Goal: Task Accomplishment & Management: Manage account settings

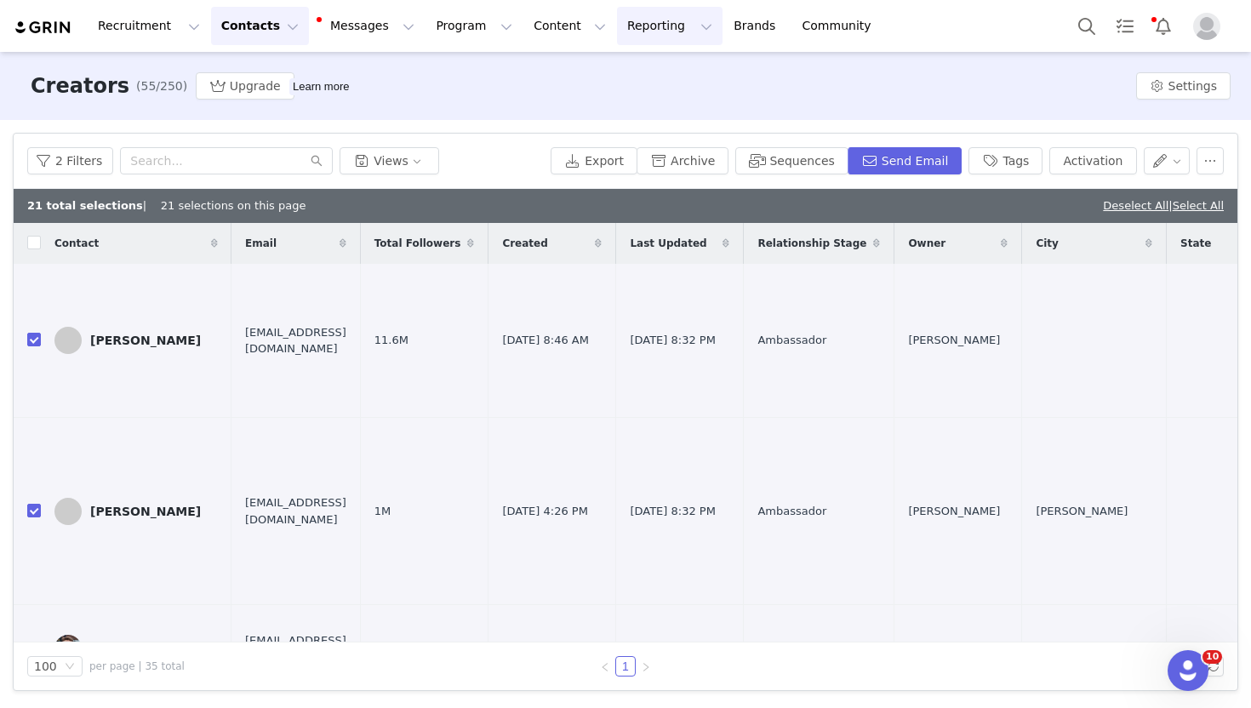
click at [635, 24] on button "Reporting Reporting" at bounding box center [670, 26] width 106 height 38
click at [642, 100] on p "Report Builder" at bounding box center [630, 107] width 85 height 18
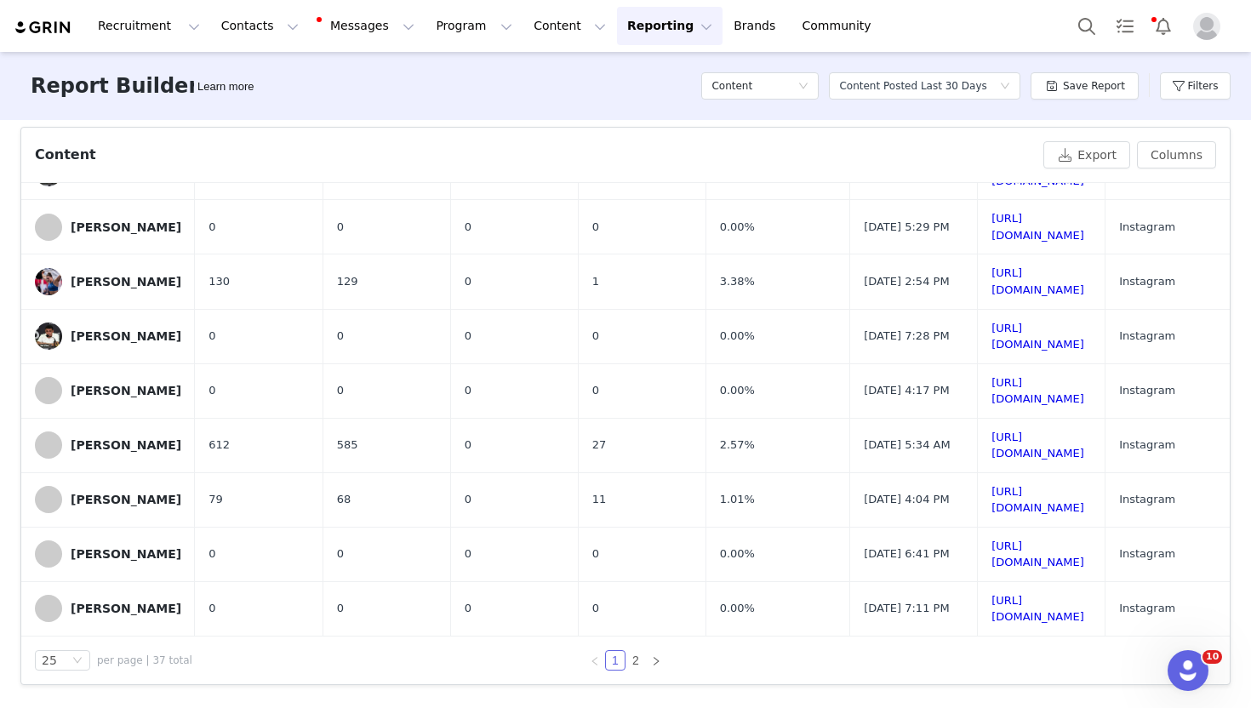
scroll to position [949, 0]
click at [636, 657] on link "2" at bounding box center [635, 660] width 19 height 19
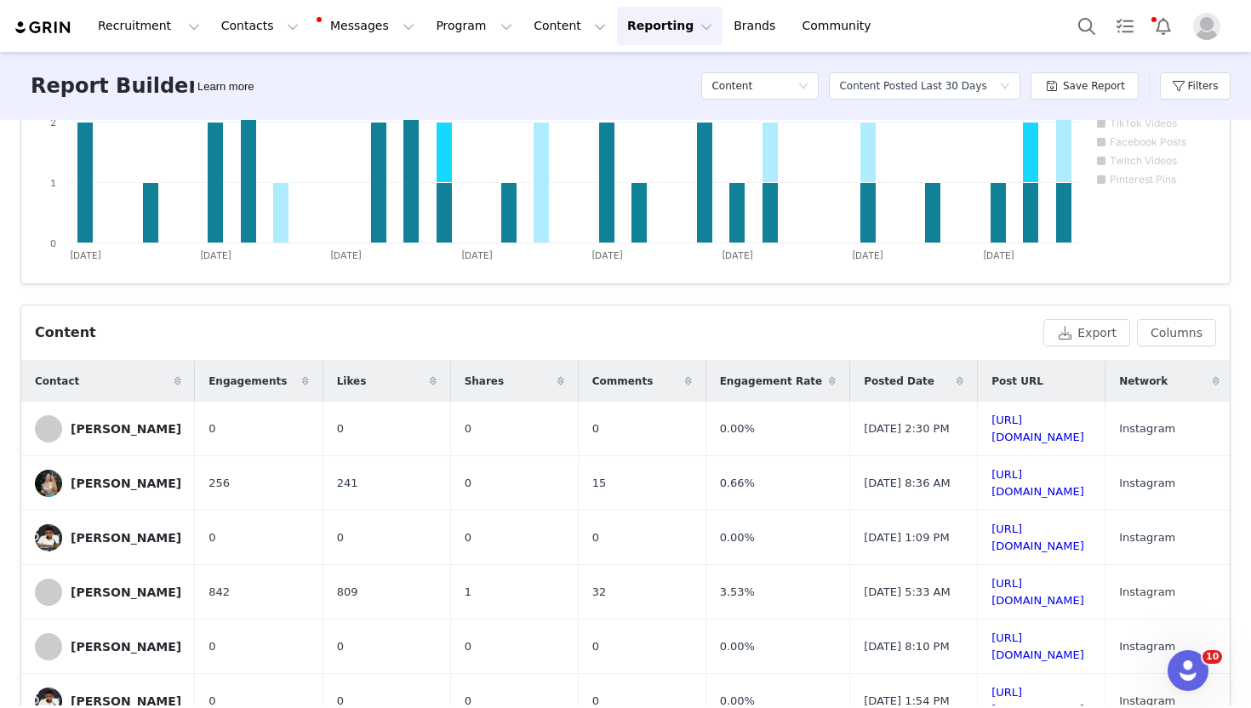
scroll to position [315, 0]
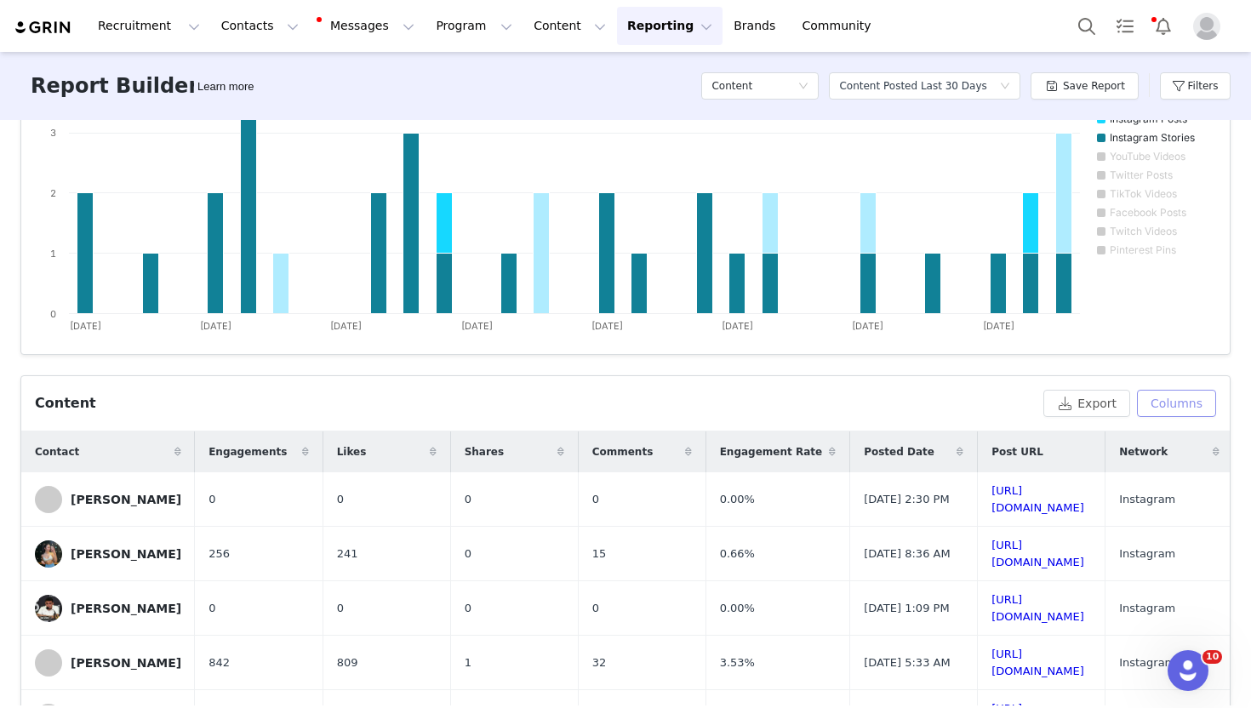
click at [1179, 409] on button "Columns" at bounding box center [1176, 403] width 79 height 27
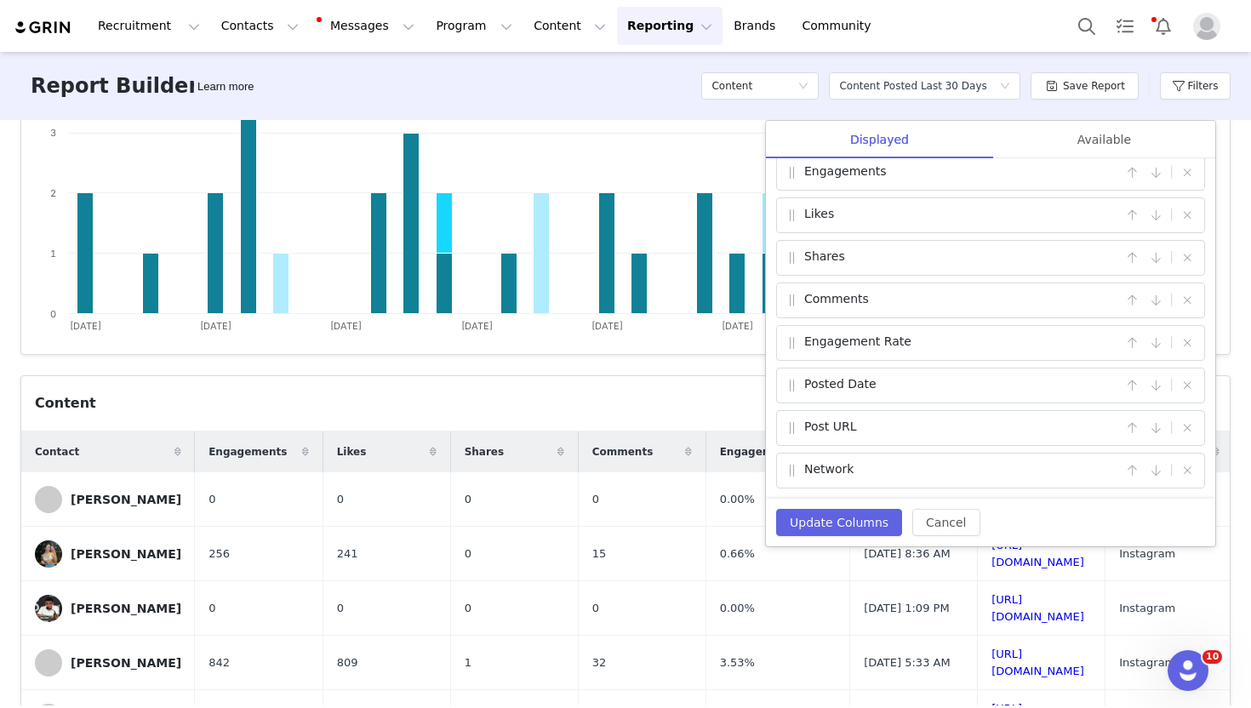
scroll to position [0, 0]
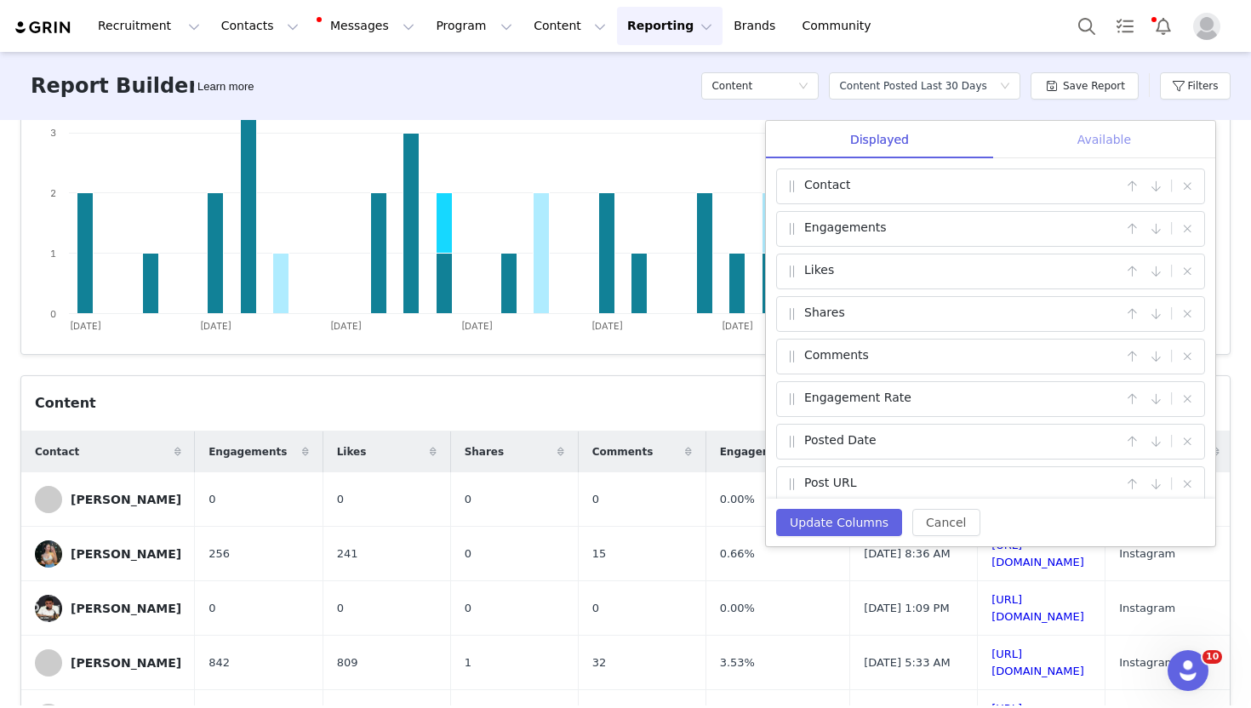
click at [1087, 132] on div "Available" at bounding box center [1104, 140] width 222 height 38
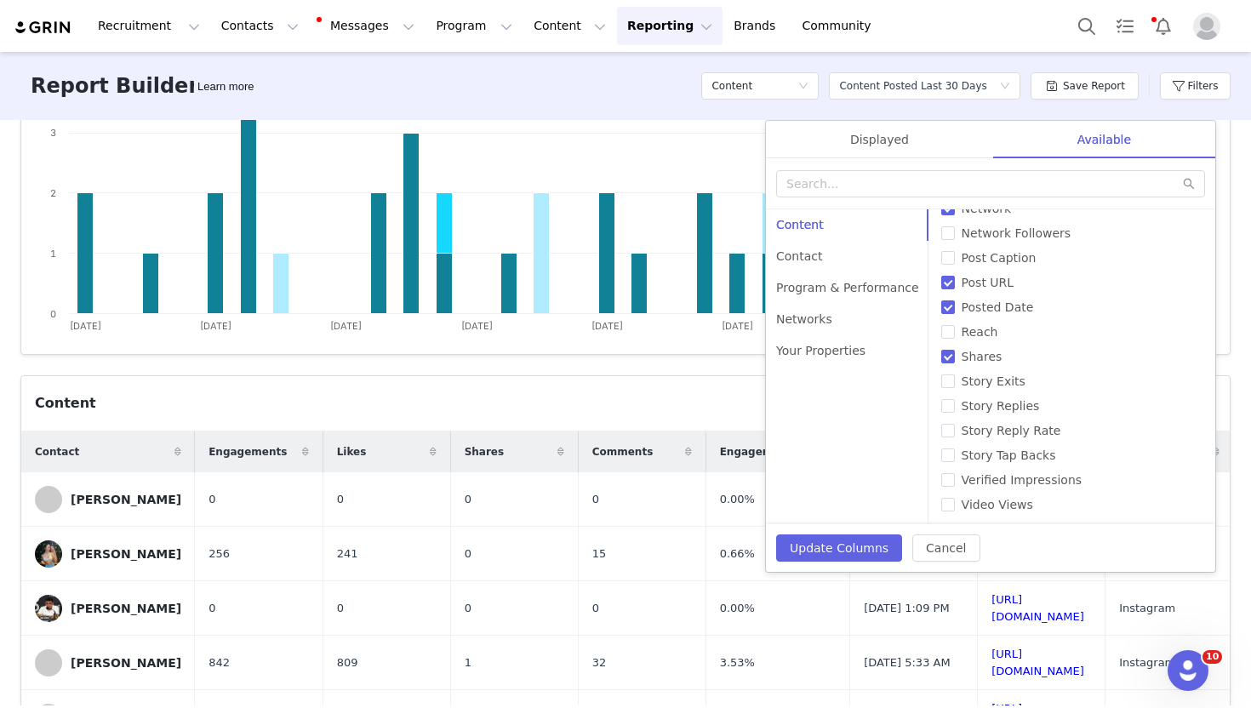
scroll to position [303, 0]
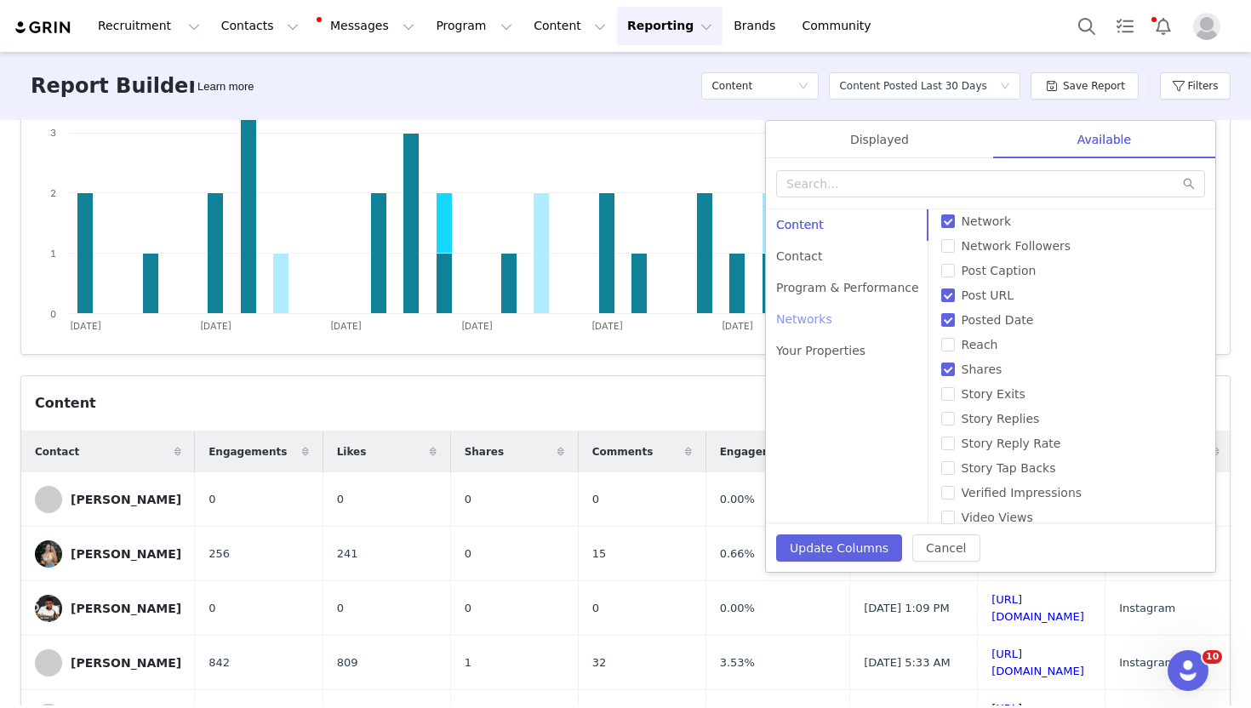
click at [818, 311] on div "Networks" at bounding box center [847, 319] width 163 height 31
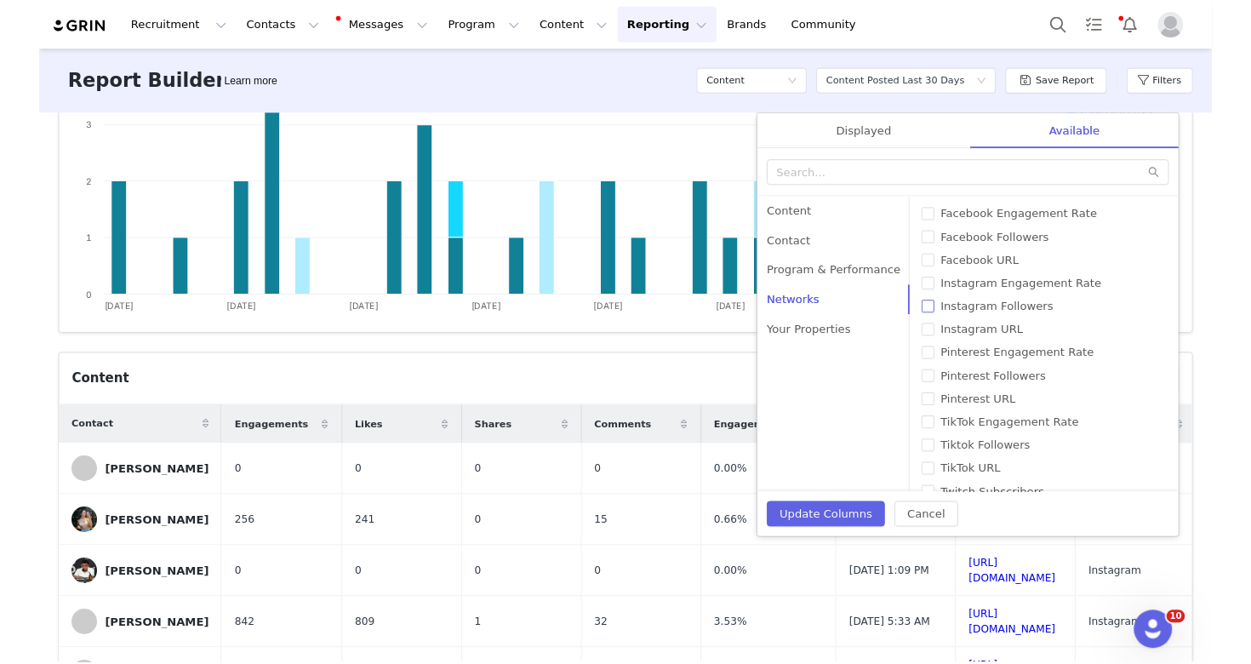
scroll to position [155, 0]
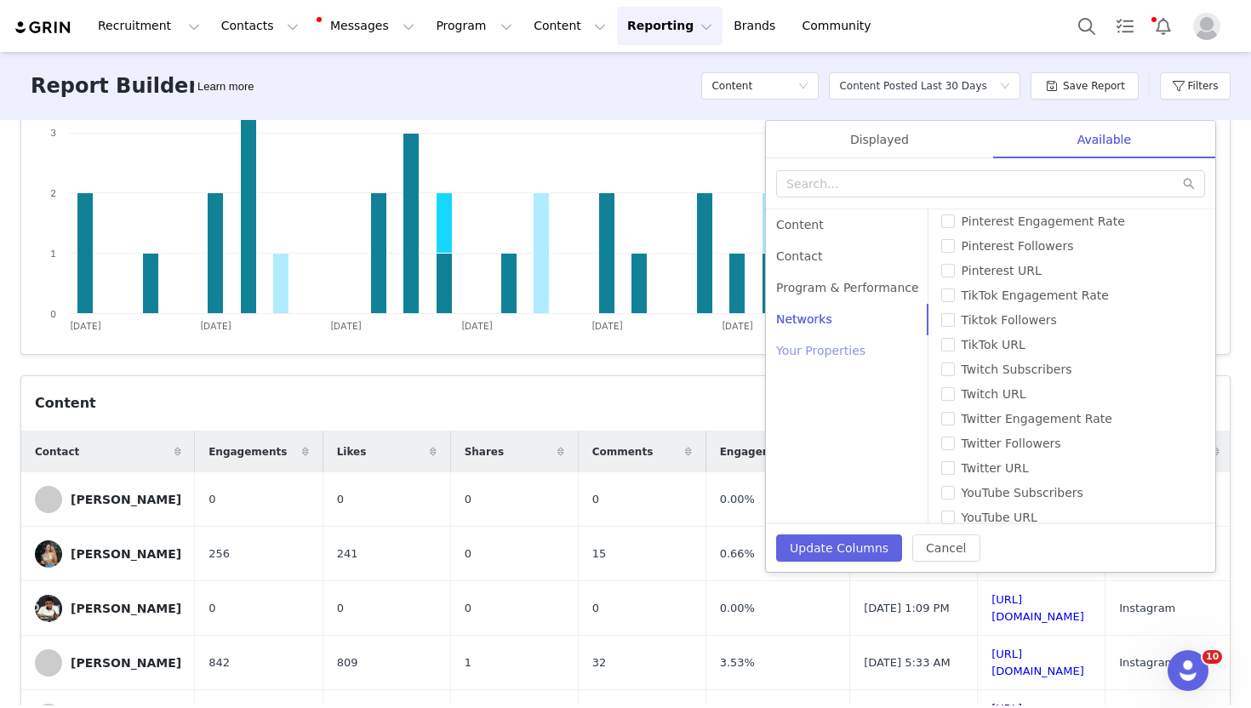
click at [832, 349] on div "Your Properties" at bounding box center [847, 350] width 163 height 31
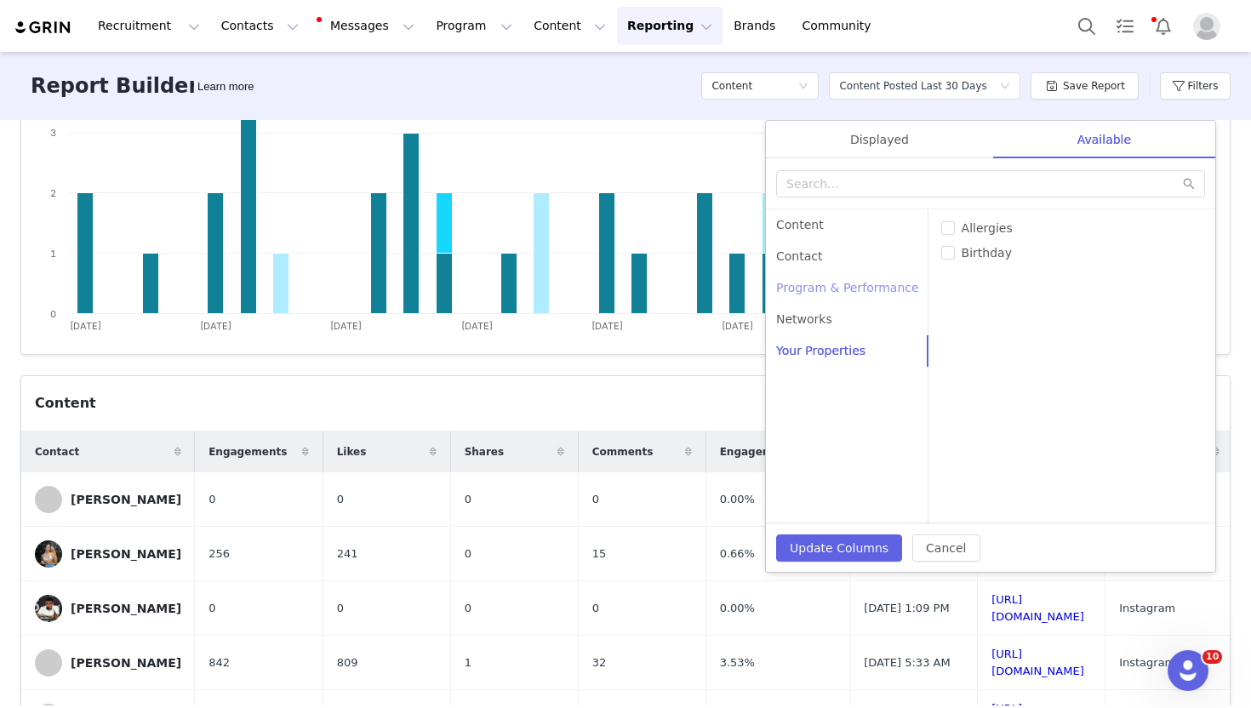
click at [830, 272] on div "Program & Performance" at bounding box center [847, 287] width 163 height 31
click at [821, 260] on div "Contact" at bounding box center [847, 256] width 163 height 31
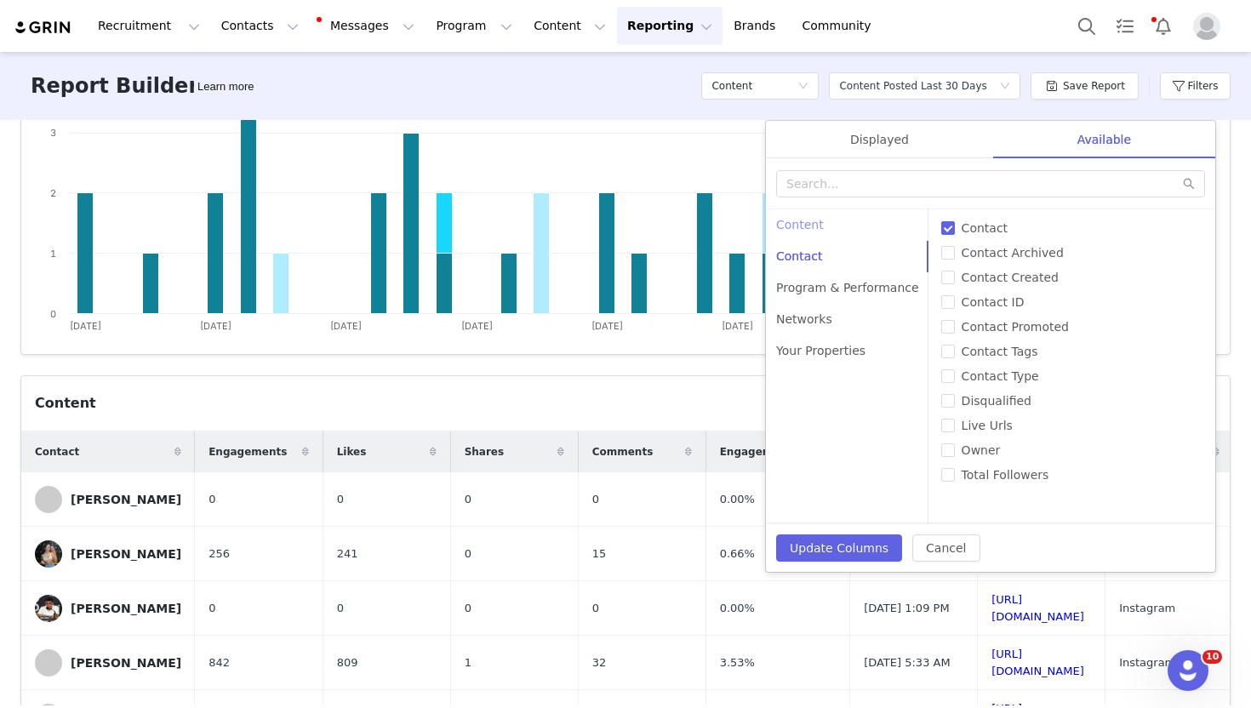
click at [831, 215] on div "Content" at bounding box center [847, 224] width 163 height 31
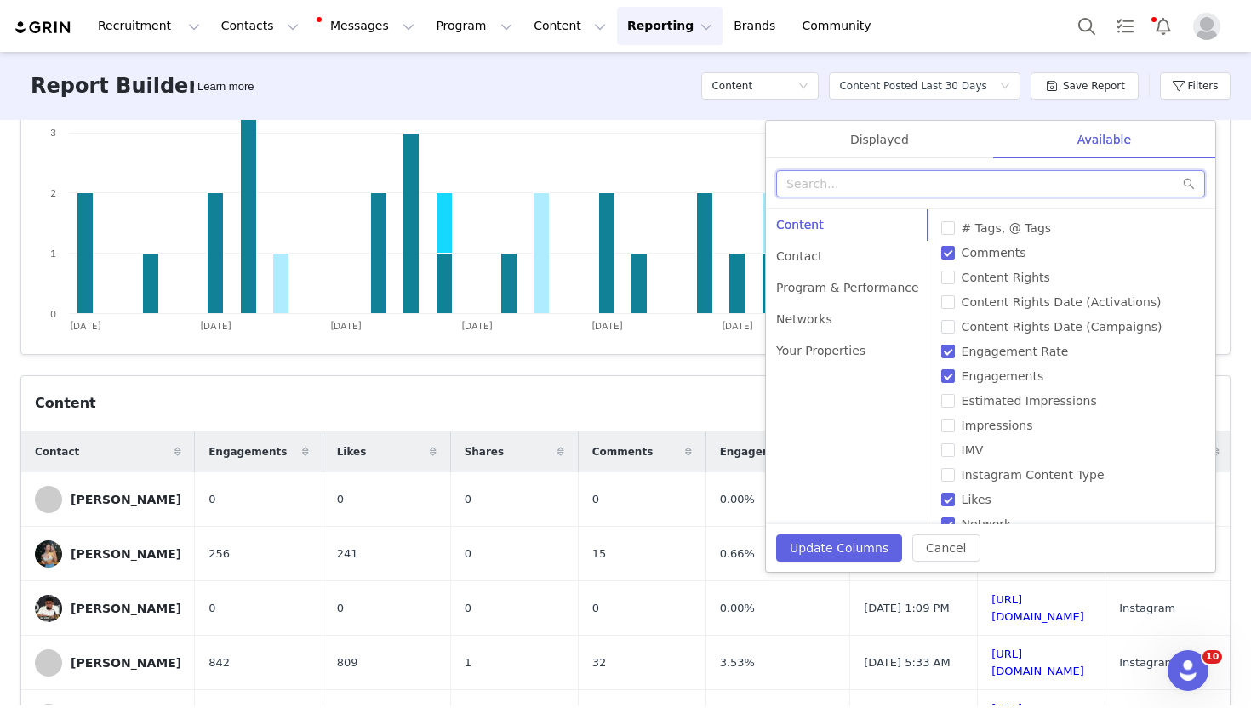
click at [865, 186] on input "text" at bounding box center [990, 183] width 429 height 27
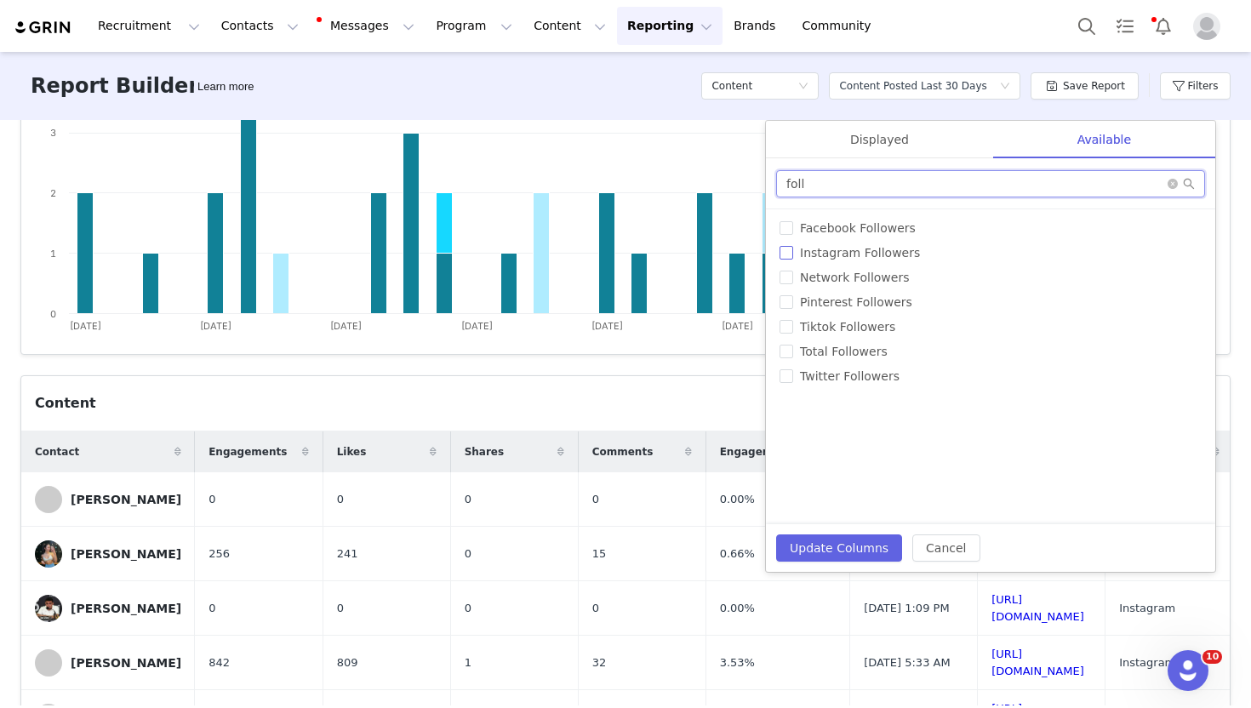
type input "foll"
click at [869, 244] on label "Instagram Followers" at bounding box center [990, 253] width 422 height 18
click at [793, 246] on input "Instagram Followers" at bounding box center [786, 253] width 14 height 14
checkbox input "true"
click at [826, 551] on button "Update Columns" at bounding box center [839, 547] width 126 height 27
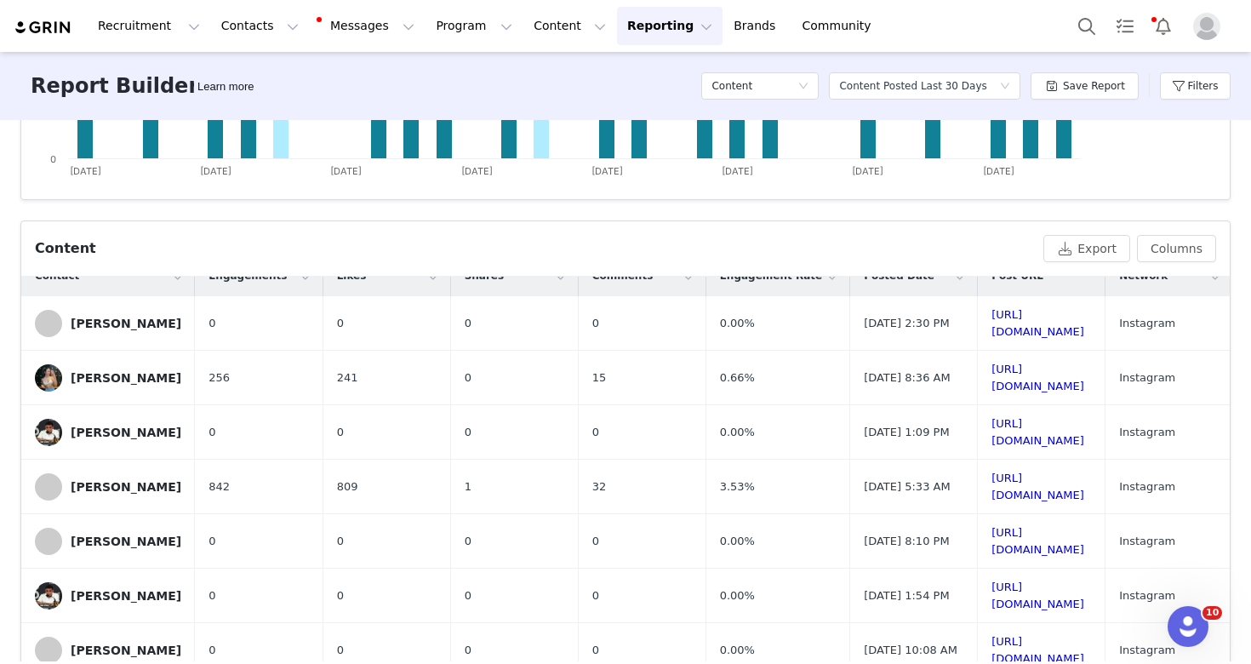
scroll to position [0, 0]
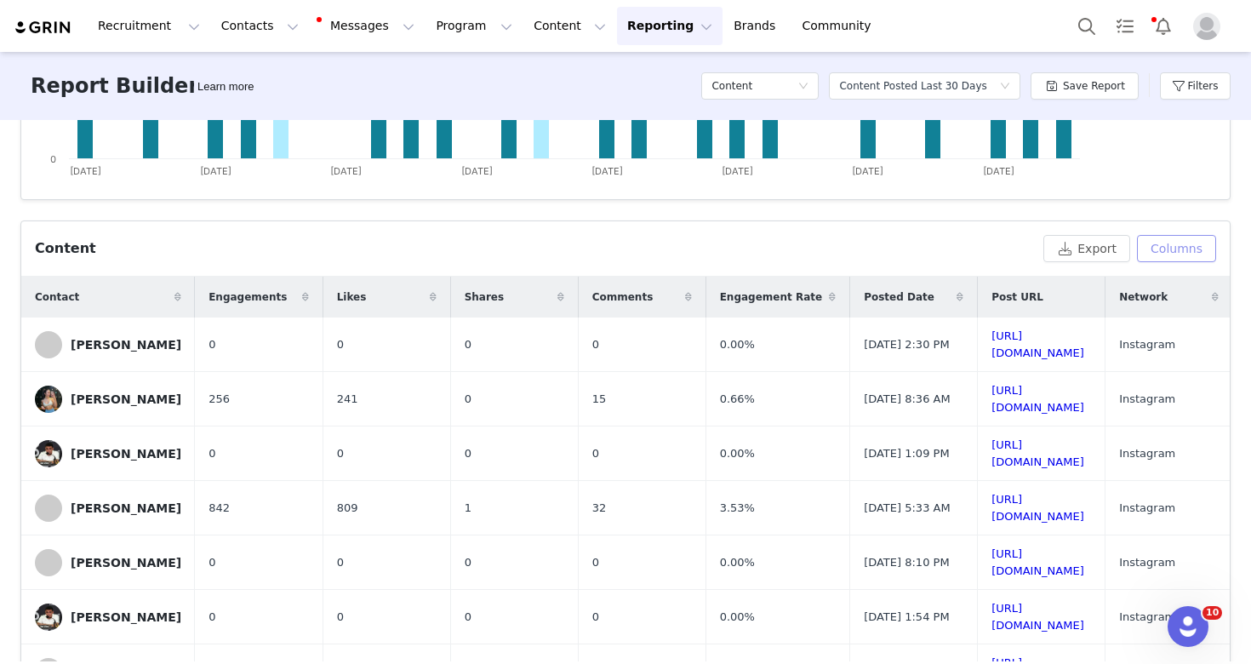
click at [1160, 250] on button "Columns" at bounding box center [1176, 248] width 79 height 27
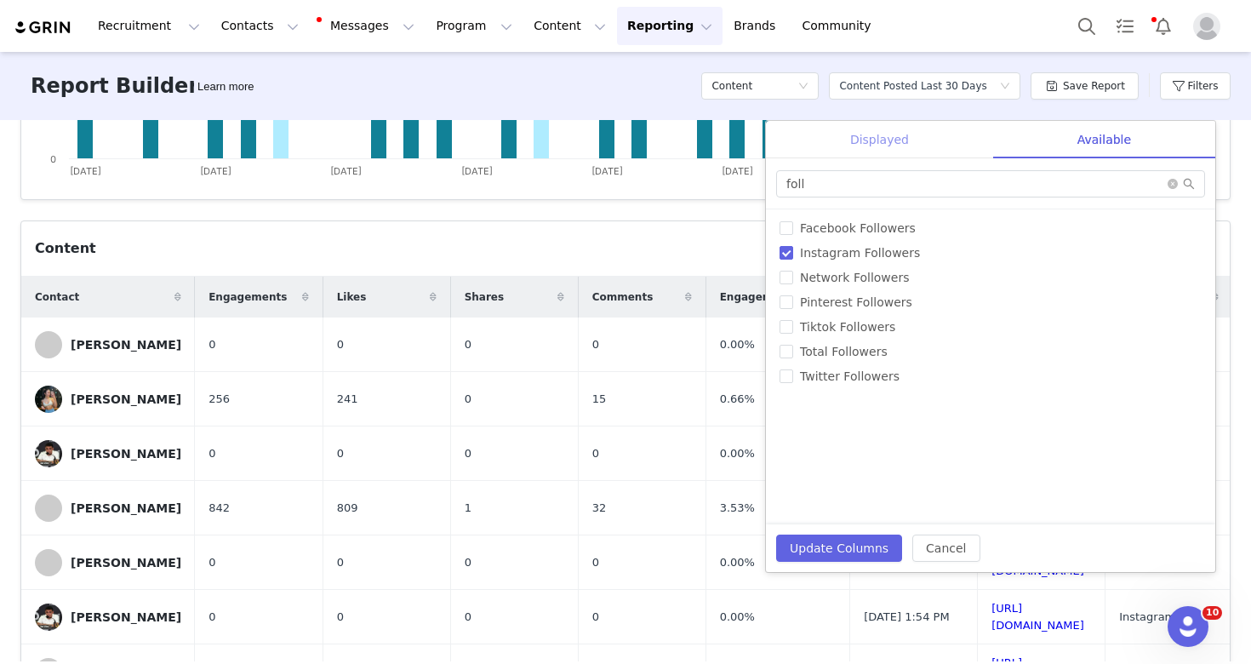
click at [918, 136] on div "Displayed" at bounding box center [879, 140] width 227 height 38
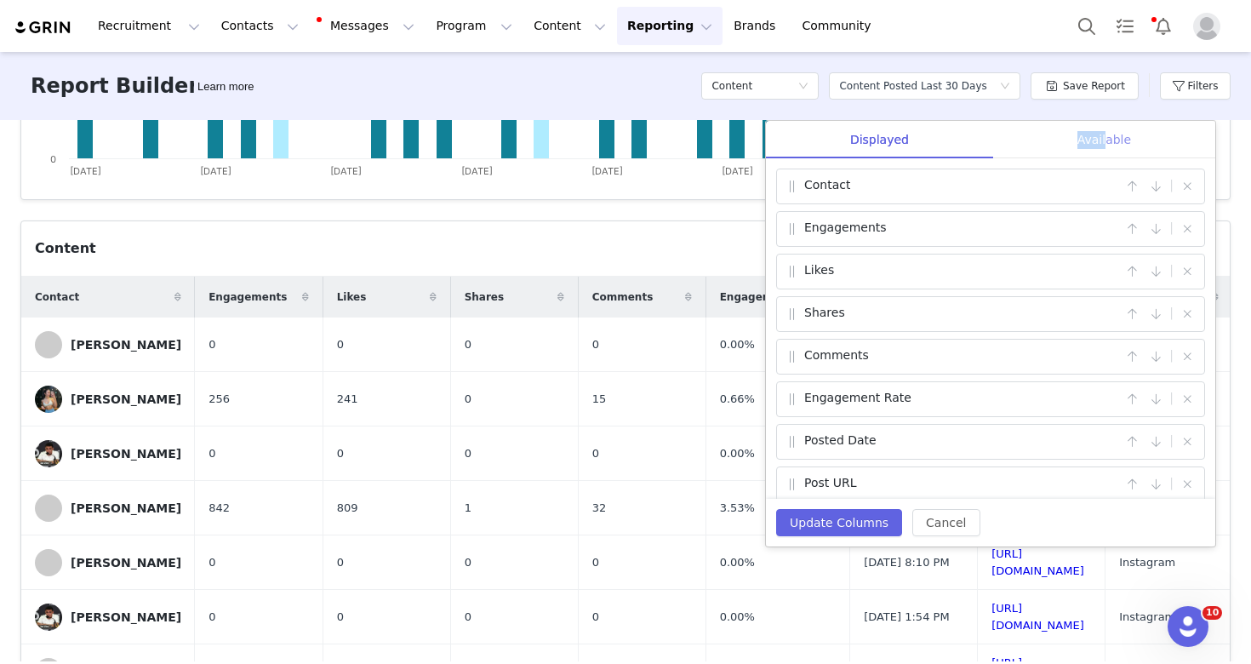
click at [1104, 131] on div "Available" at bounding box center [1104, 140] width 222 height 38
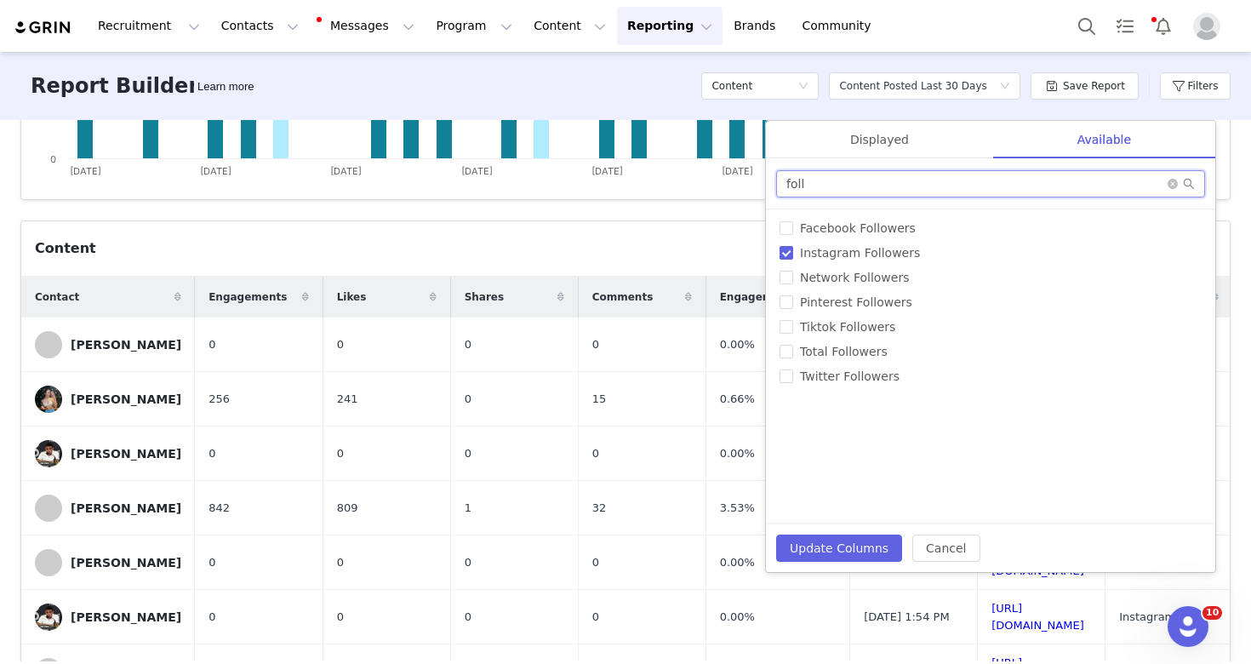
click at [893, 185] on input "foll" at bounding box center [990, 183] width 429 height 27
click at [828, 556] on button "Update Columns" at bounding box center [839, 547] width 126 height 27
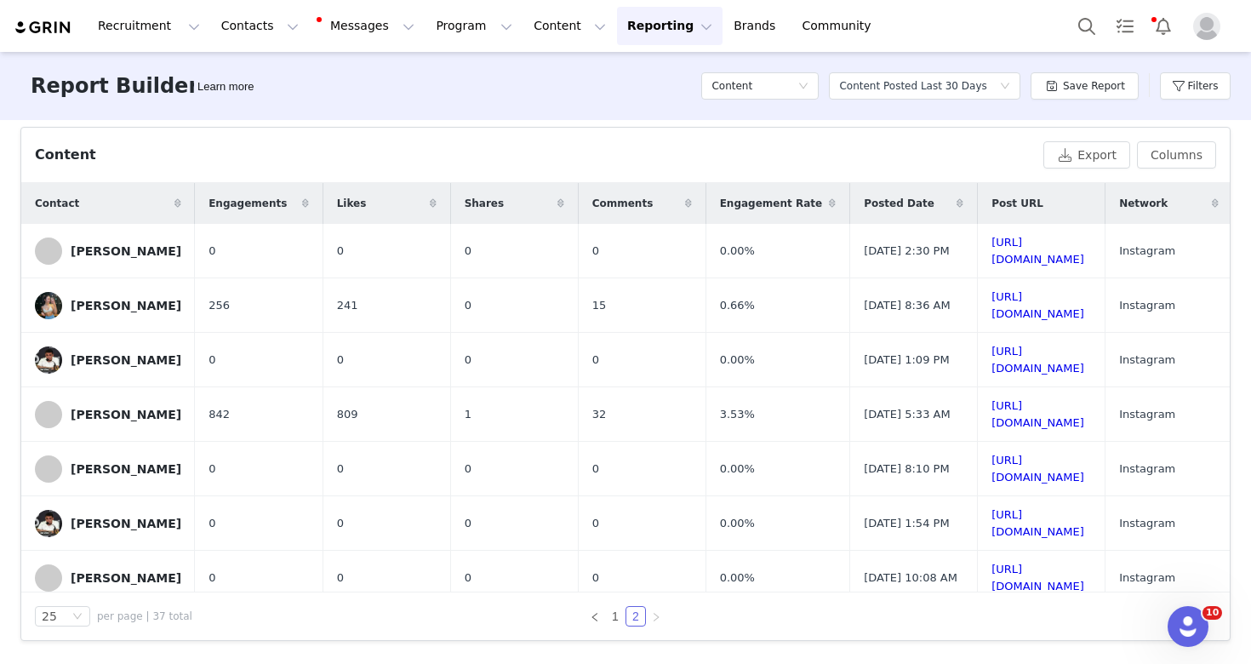
scroll to position [285, 0]
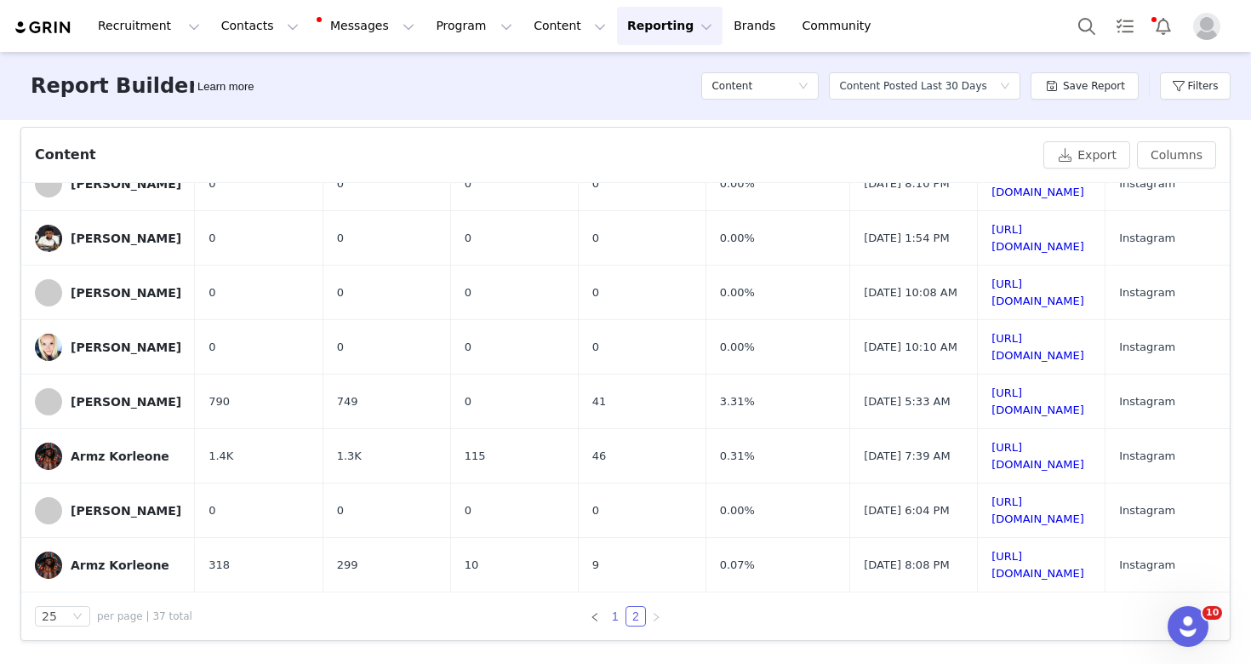
click at [611, 616] on link "1" at bounding box center [615, 616] width 19 height 19
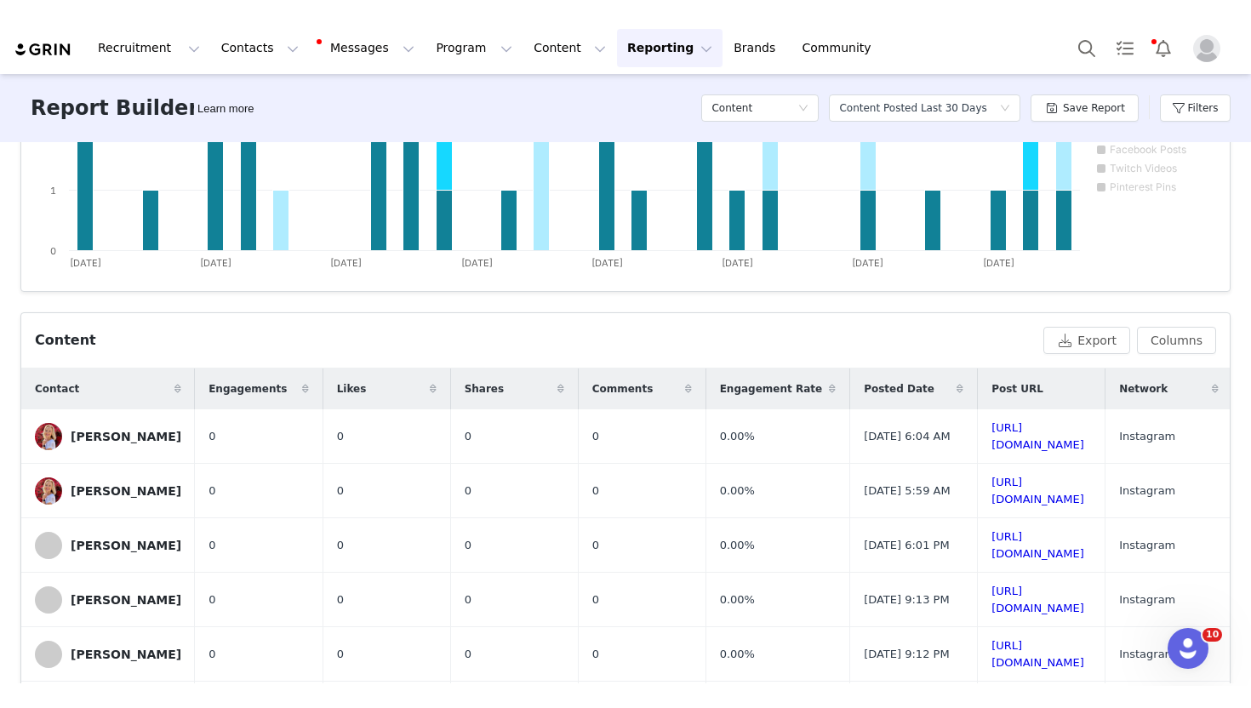
scroll to position [0, 0]
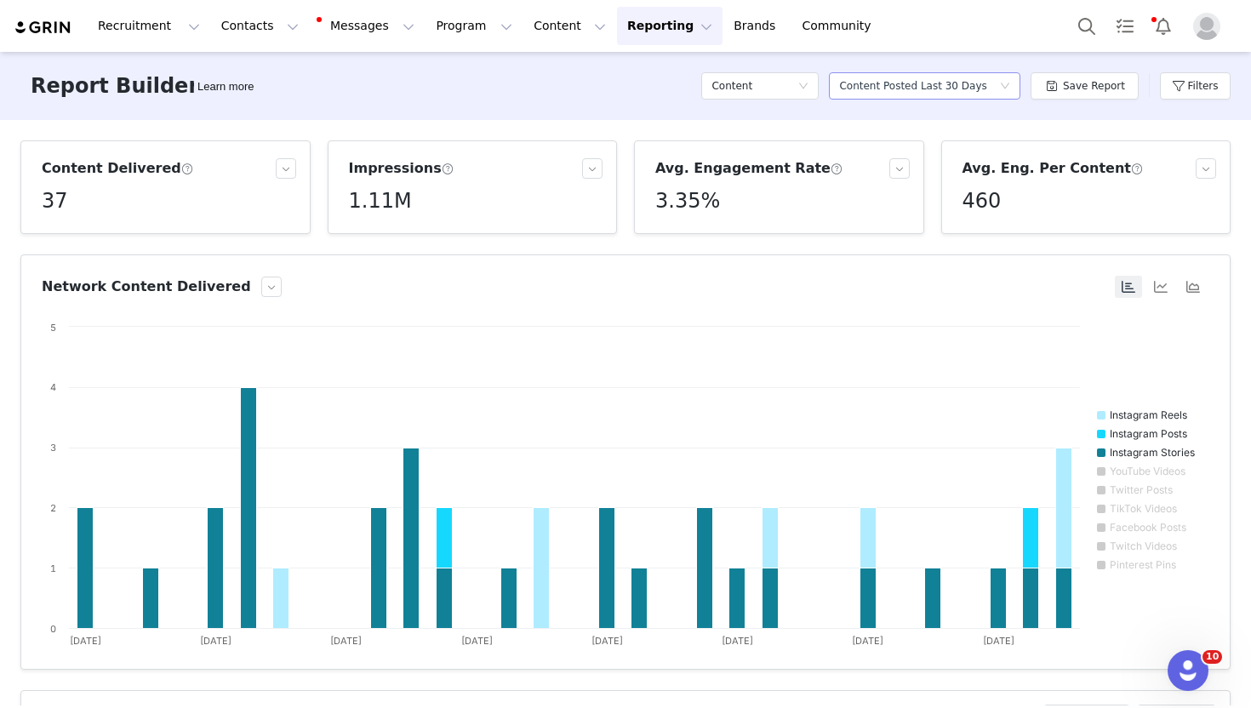
click at [939, 87] on div "Content Posted Last 30 Days" at bounding box center [912, 86] width 147 height 26
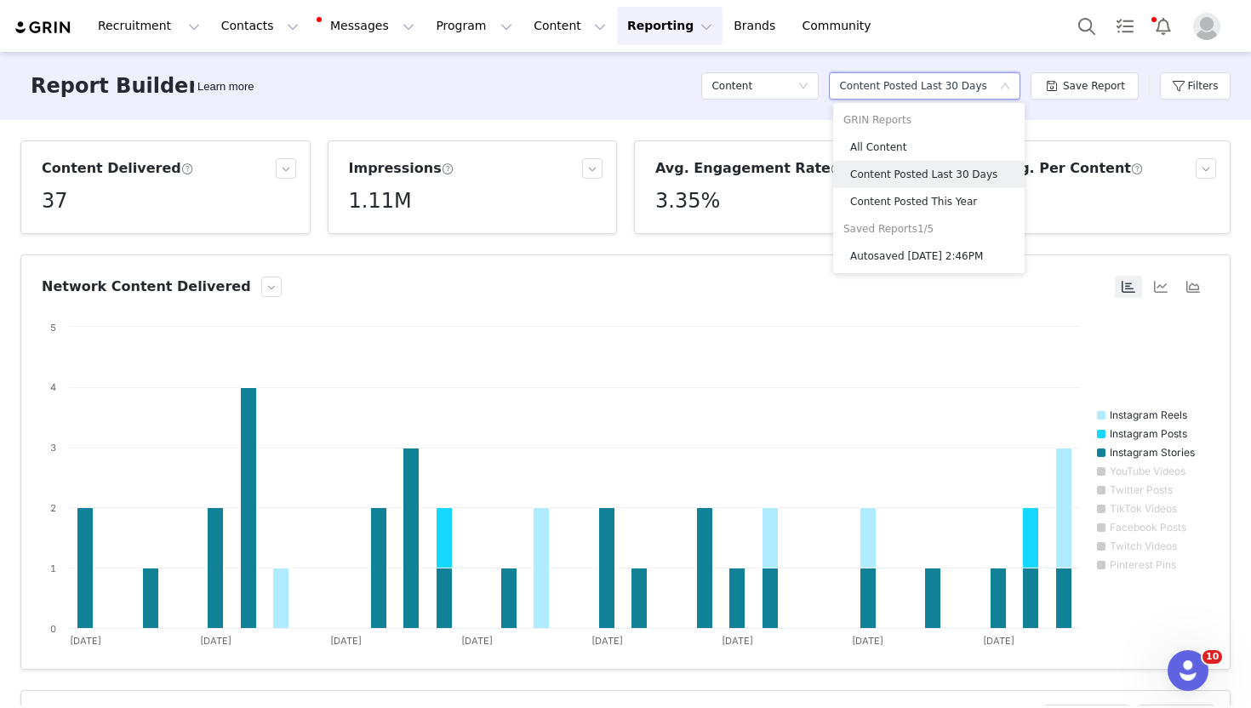
click at [819, 140] on article "Avg. Engagement Rate 3.35%" at bounding box center [779, 187] width 290 height 94
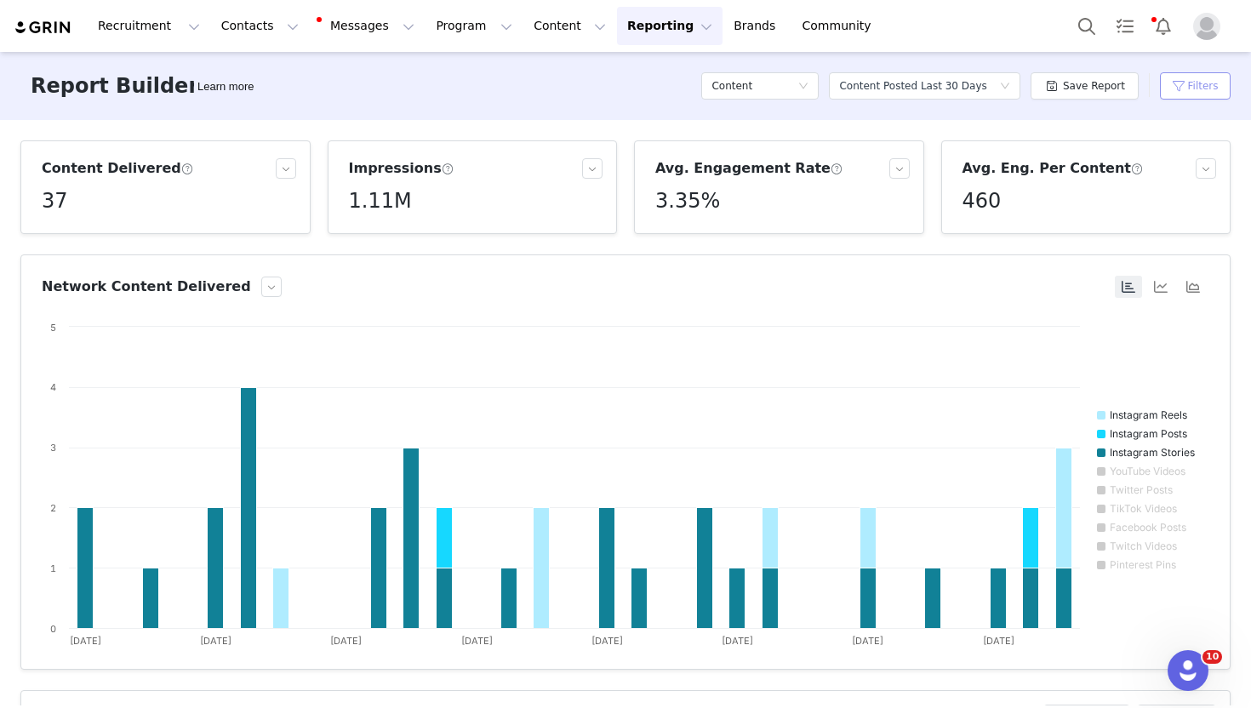
click at [1179, 92] on button "Filters" at bounding box center [1195, 85] width 71 height 27
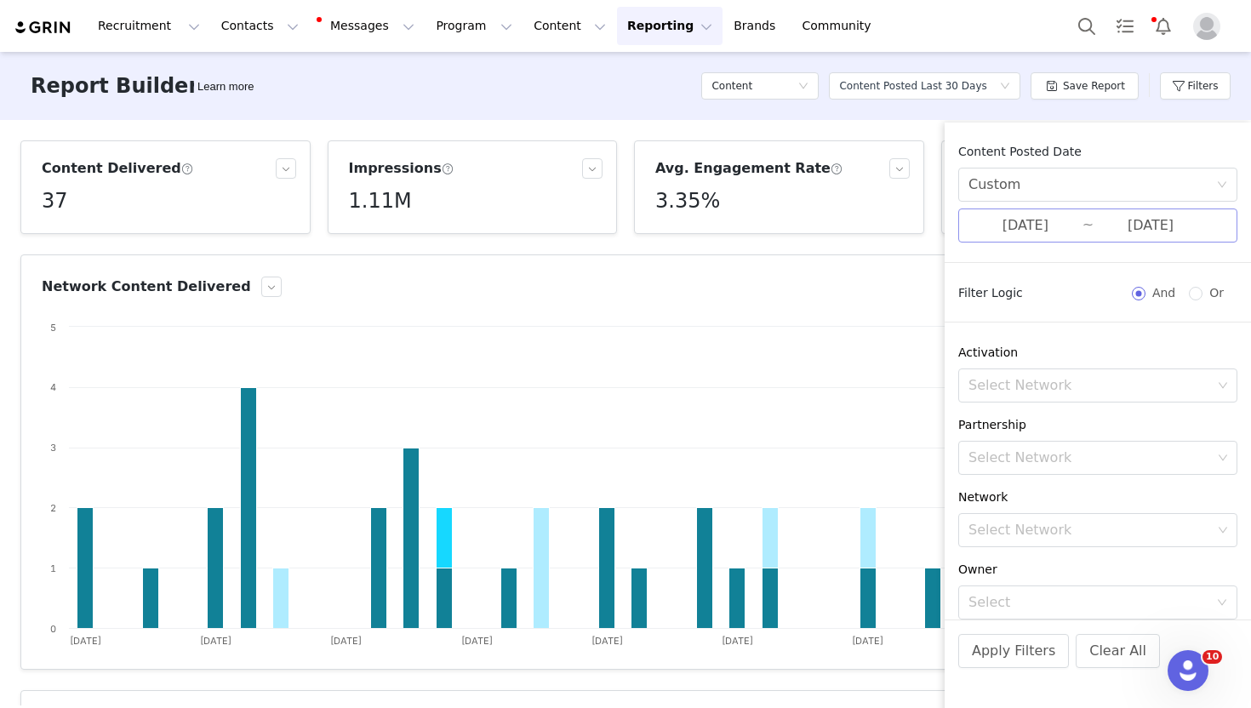
click at [1071, 225] on input "[DATE]" at bounding box center [1025, 225] width 114 height 22
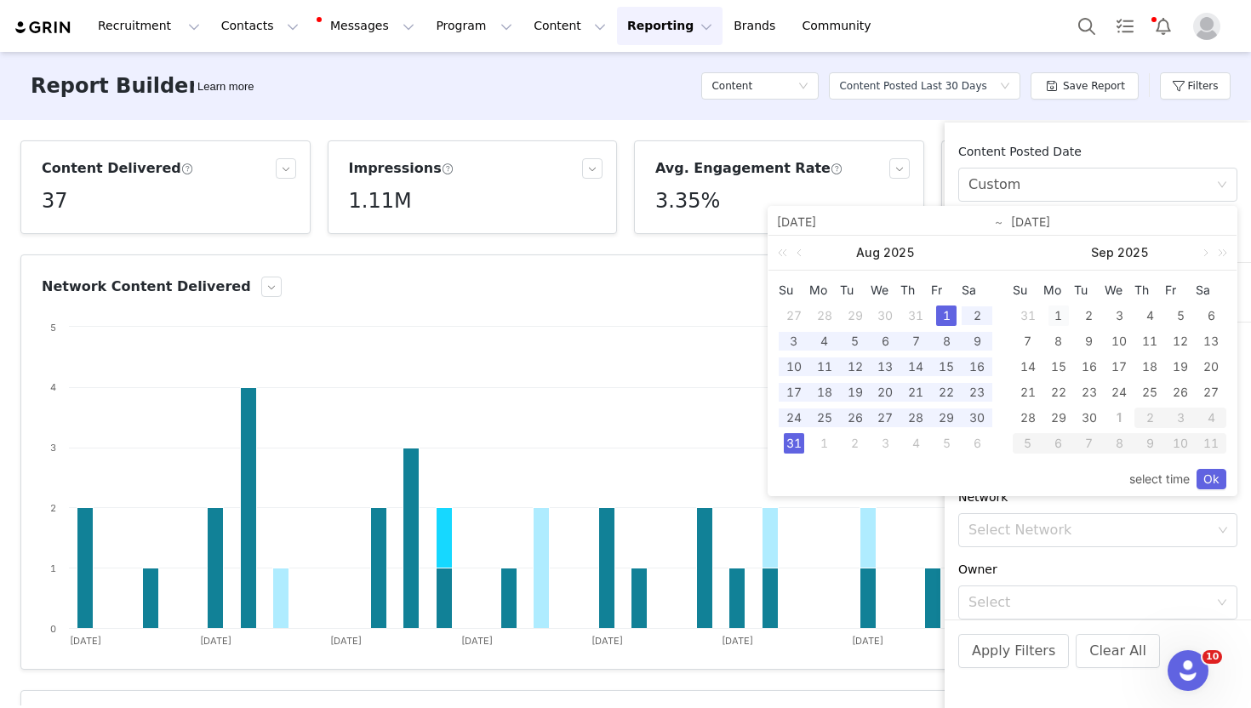
click at [1059, 311] on div "1" at bounding box center [1058, 315] width 20 height 20
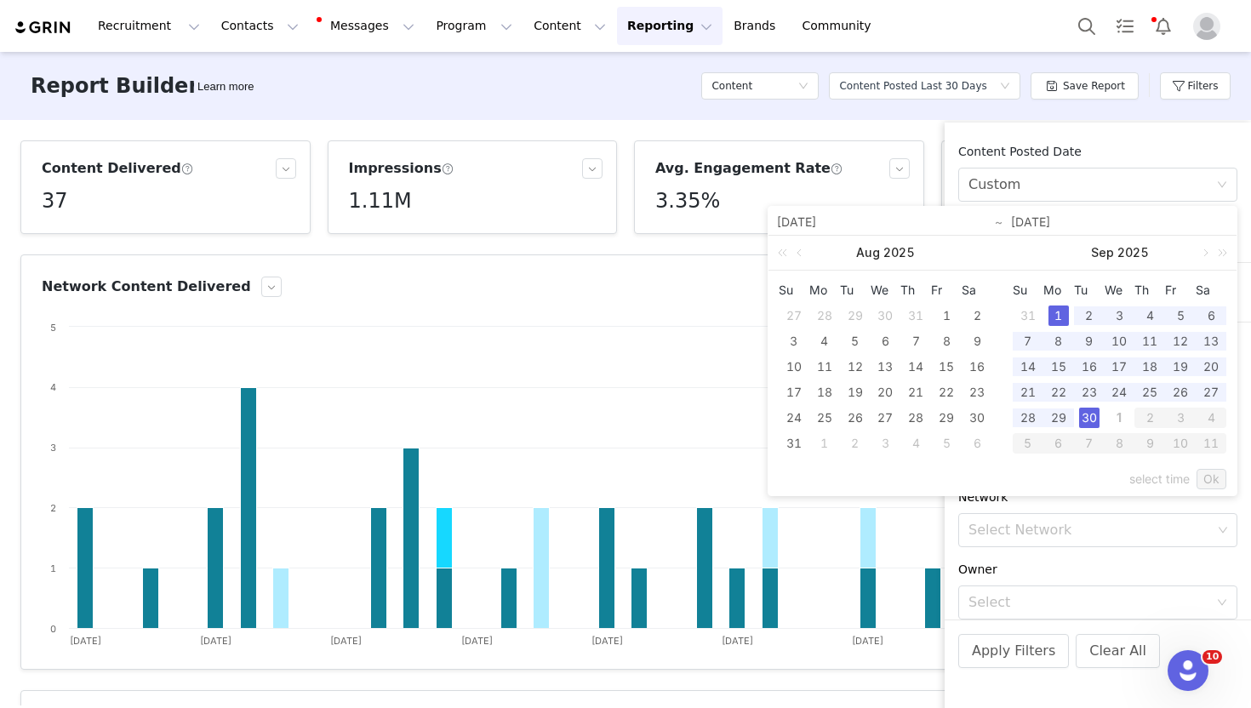
click at [1087, 417] on div "30" at bounding box center [1089, 418] width 20 height 20
type input "[DATE]"
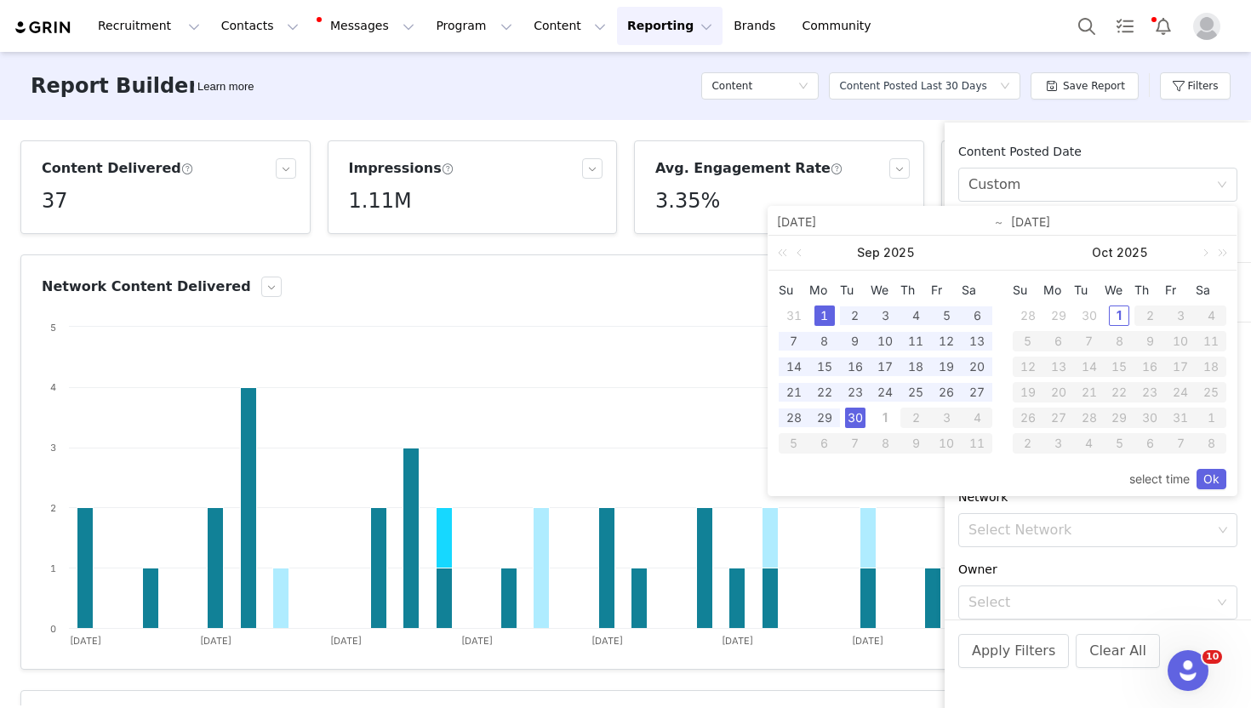
click at [1114, 330] on td "8" at bounding box center [1119, 341] width 31 height 26
click at [1114, 322] on div "1" at bounding box center [1119, 315] width 20 height 20
click at [830, 309] on div "1" at bounding box center [824, 315] width 20 height 20
type input "[DATE]"
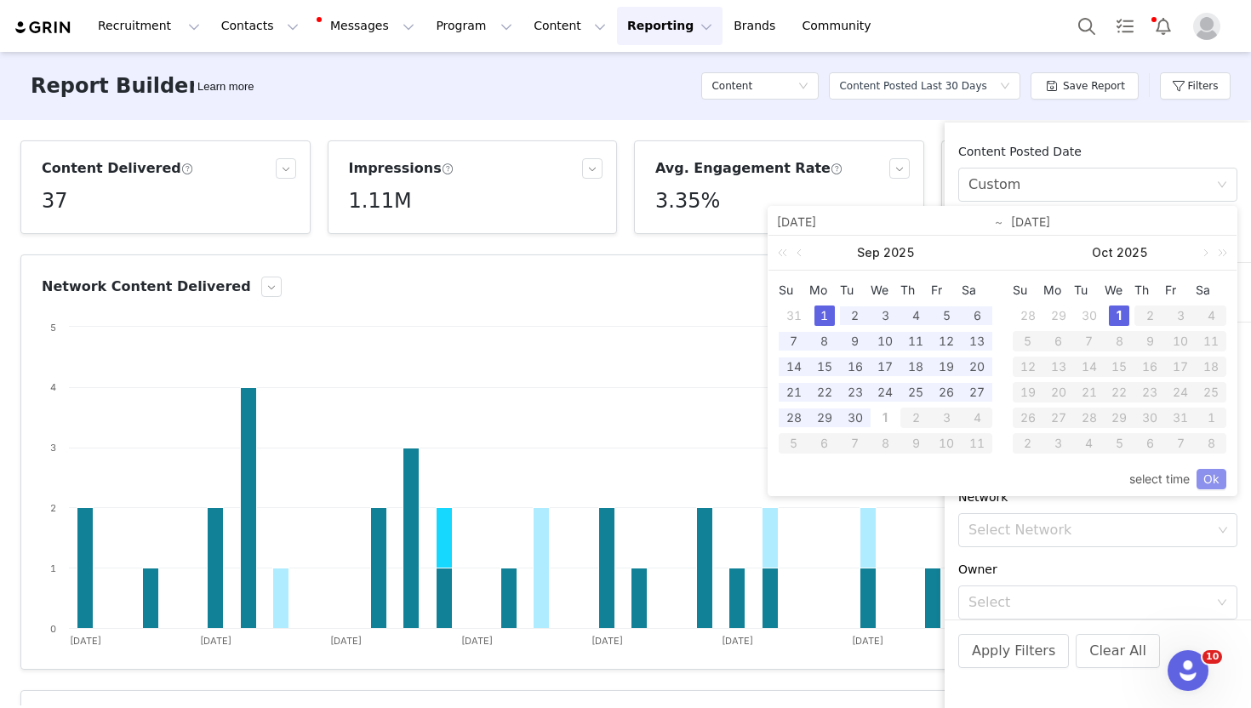
click at [1218, 482] on link "Ok" at bounding box center [1211, 479] width 30 height 20
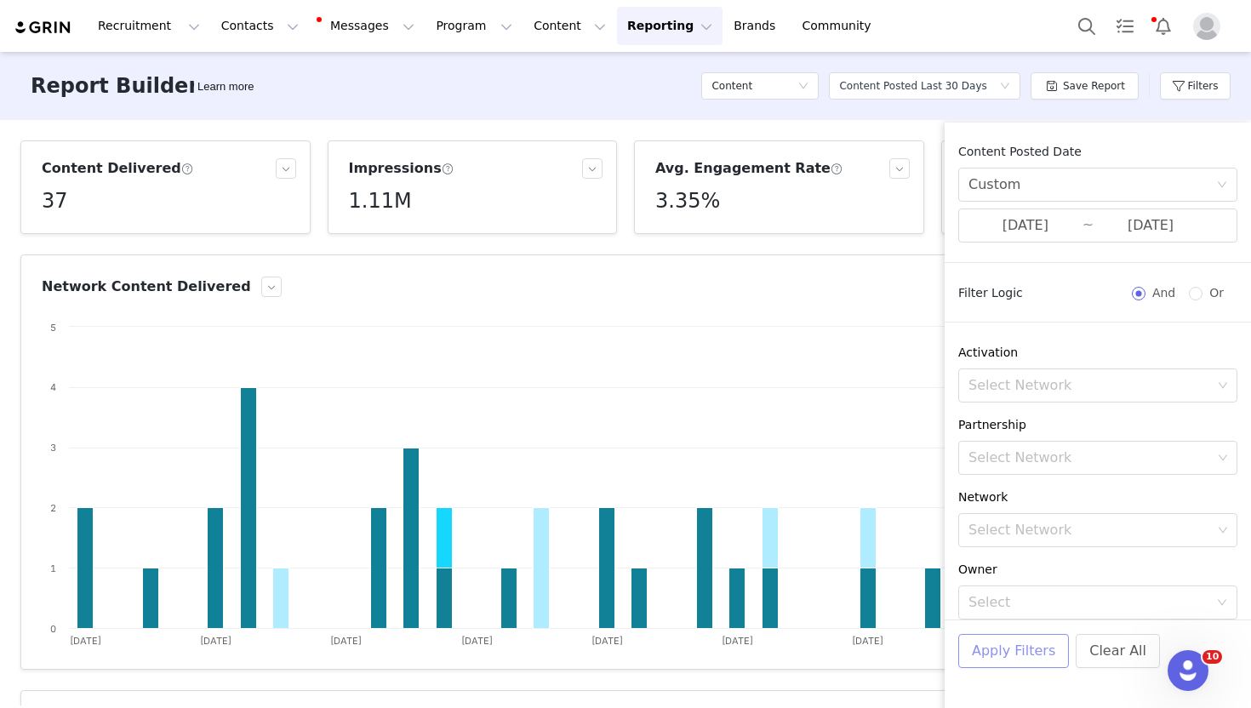
click at [1019, 644] on button "Apply Filters" at bounding box center [1013, 651] width 111 height 34
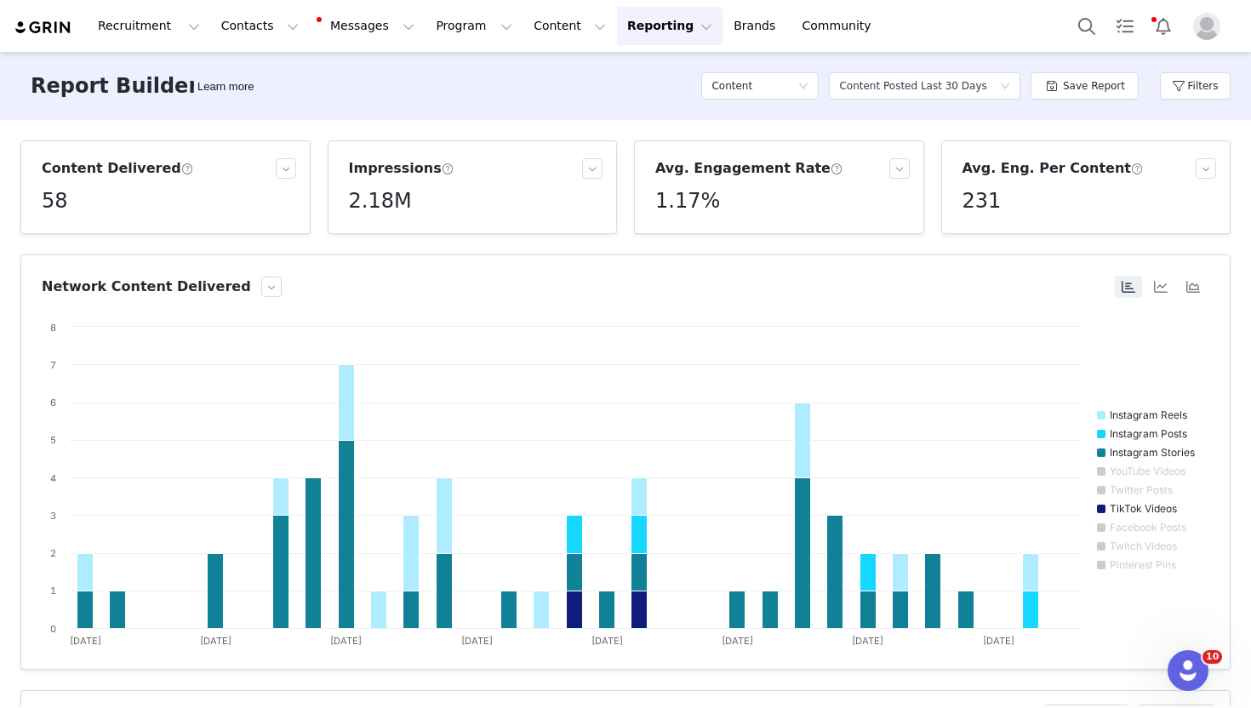
scroll to position [563, 0]
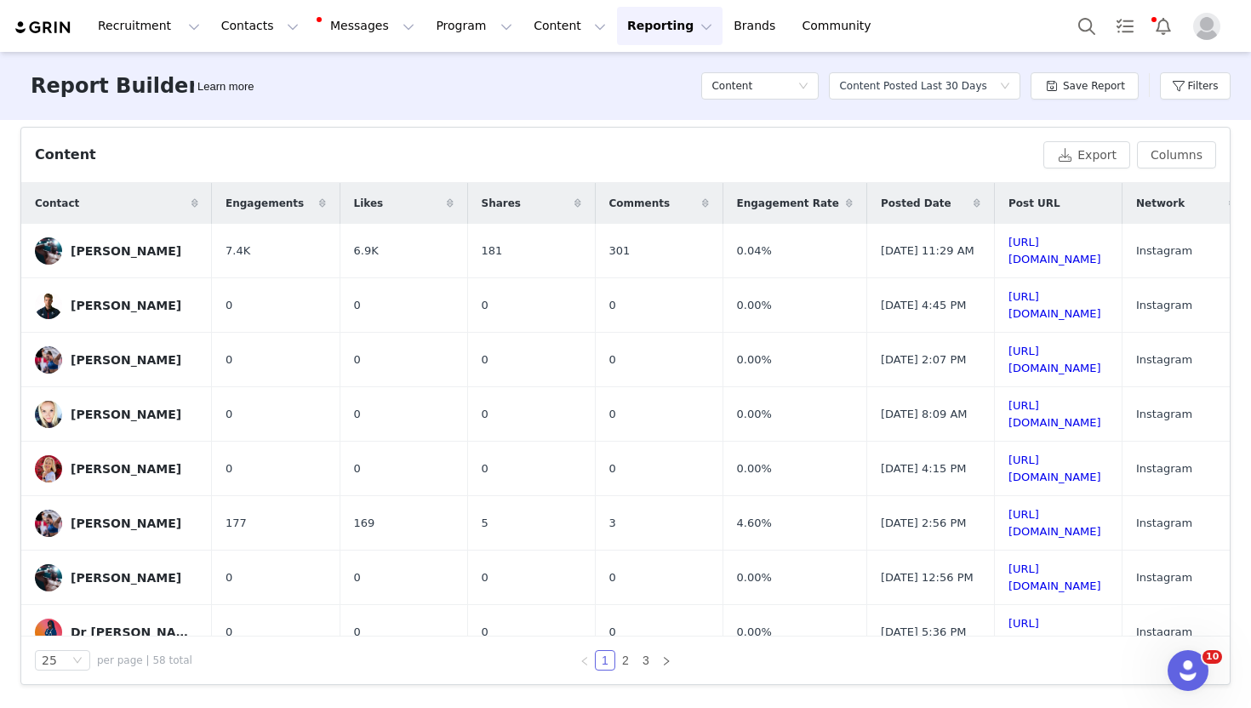
click at [382, 211] on div "Likes" at bounding box center [403, 203] width 127 height 41
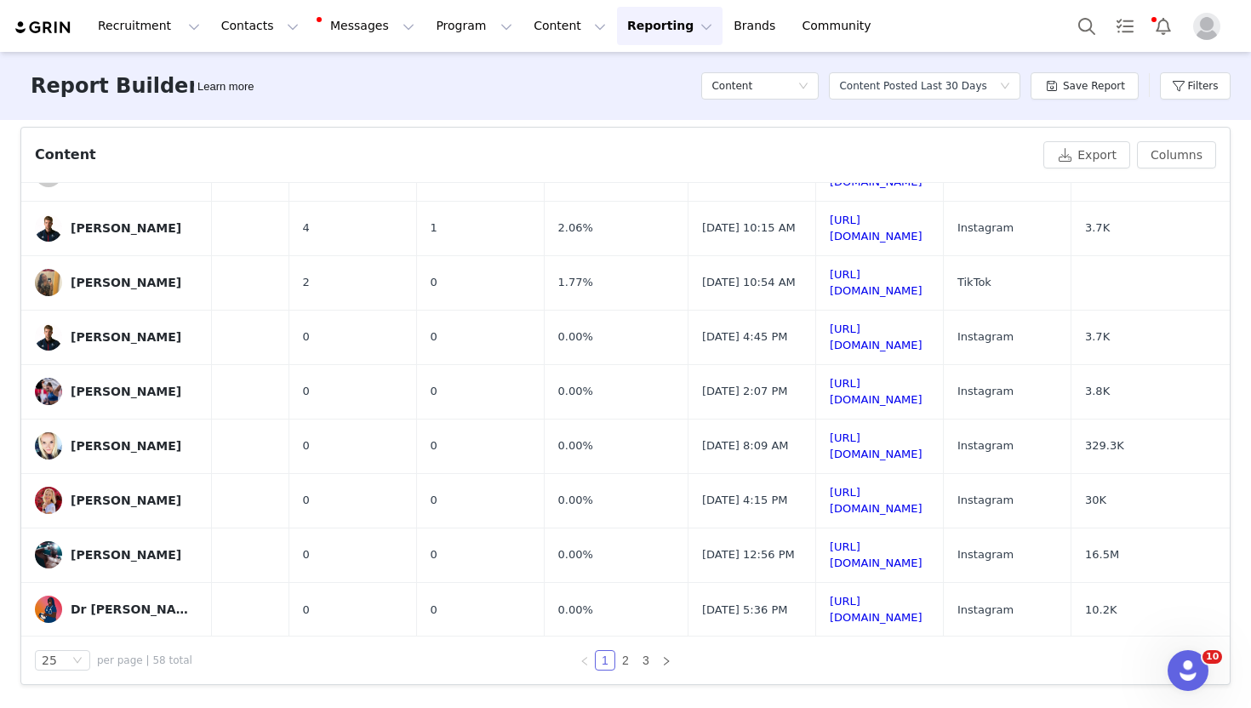
scroll to position [0, 439]
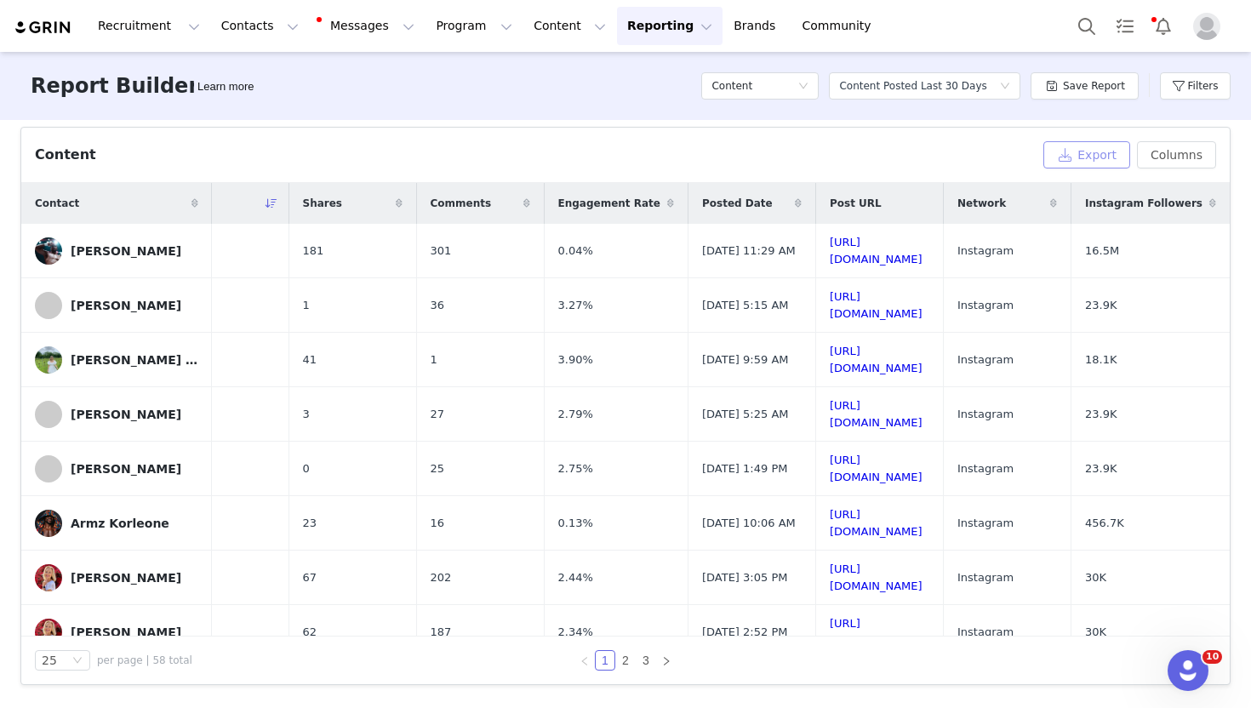
click at [1082, 157] on button "Export" at bounding box center [1086, 154] width 87 height 27
click at [1199, 153] on button "Columns" at bounding box center [1176, 154] width 79 height 27
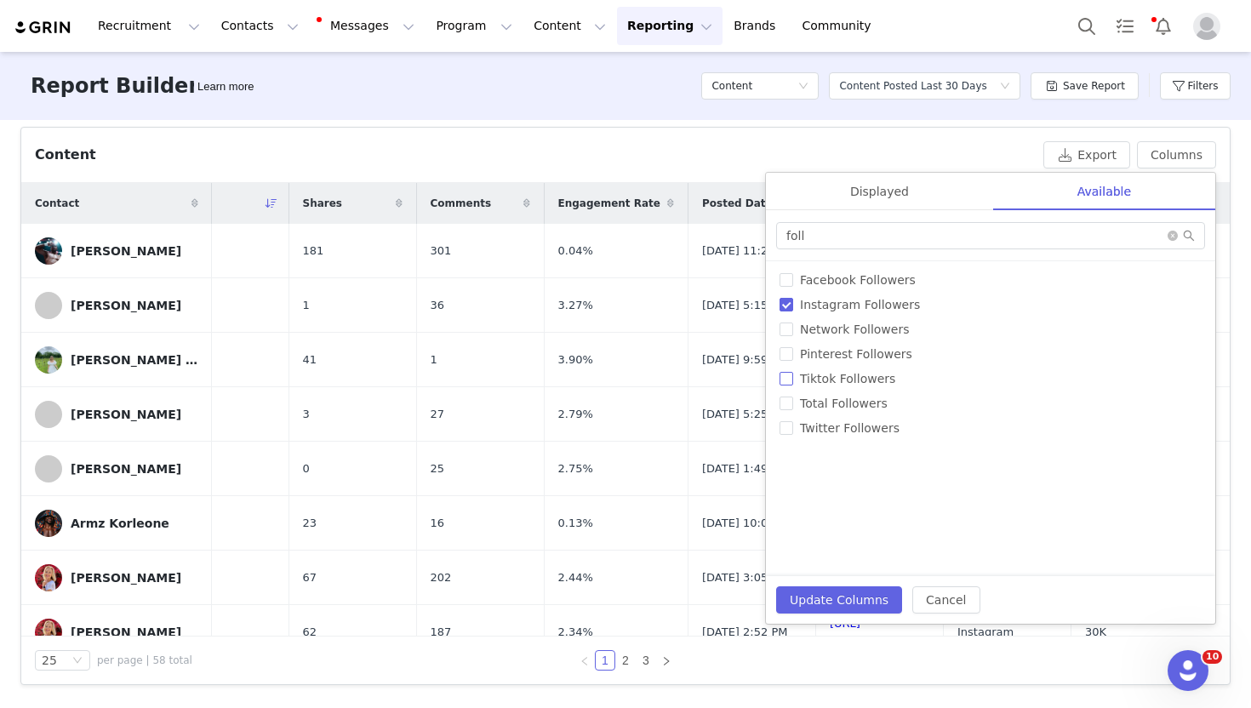
click at [810, 376] on span "Tiktok Followers" at bounding box center [847, 379] width 109 height 14
click at [793, 376] on input "Tiktok Followers" at bounding box center [786, 379] width 14 height 14
checkbox input "true"
click at [839, 602] on button "Update Columns" at bounding box center [839, 599] width 126 height 27
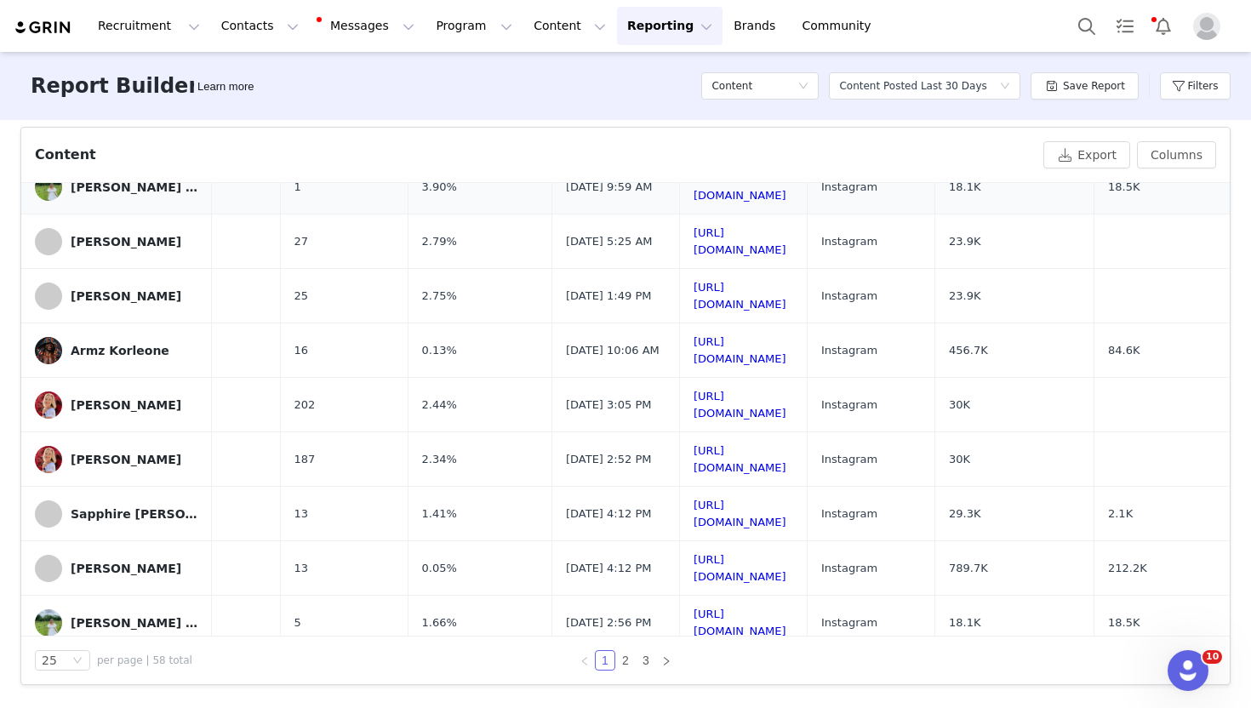
scroll to position [0, 568]
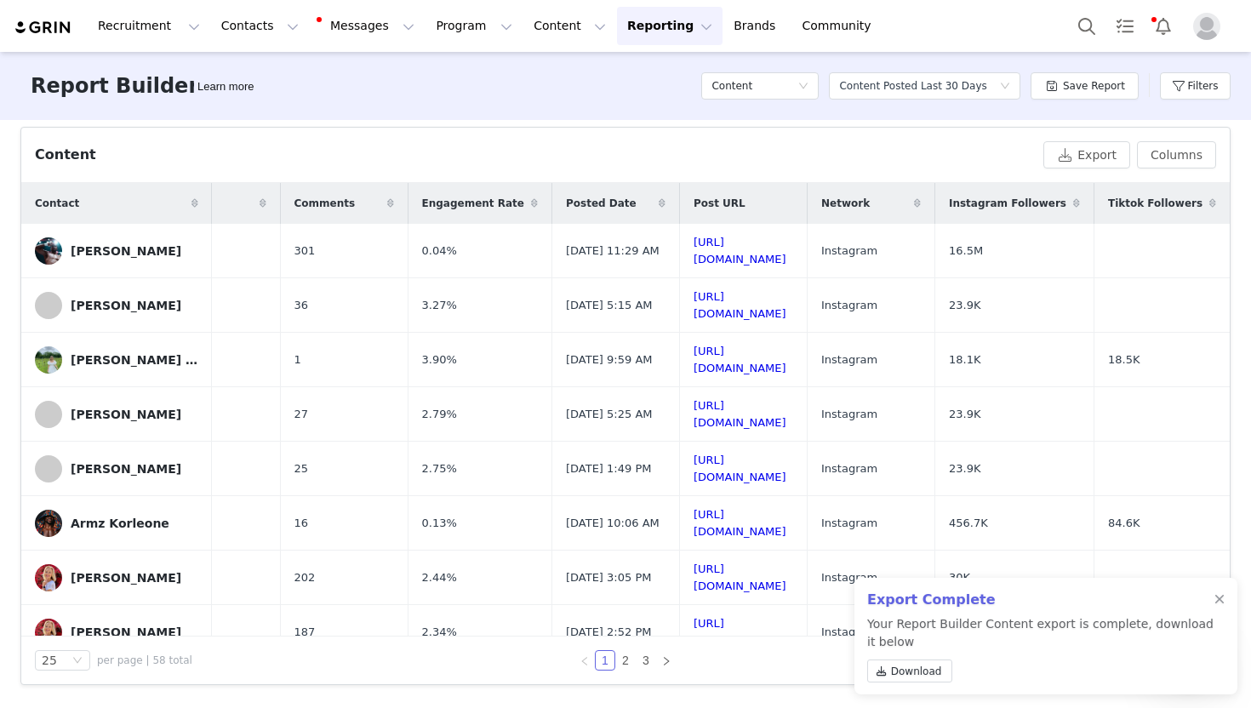
click at [1197, 203] on span "Tiktok Followers" at bounding box center [1155, 203] width 94 height 15
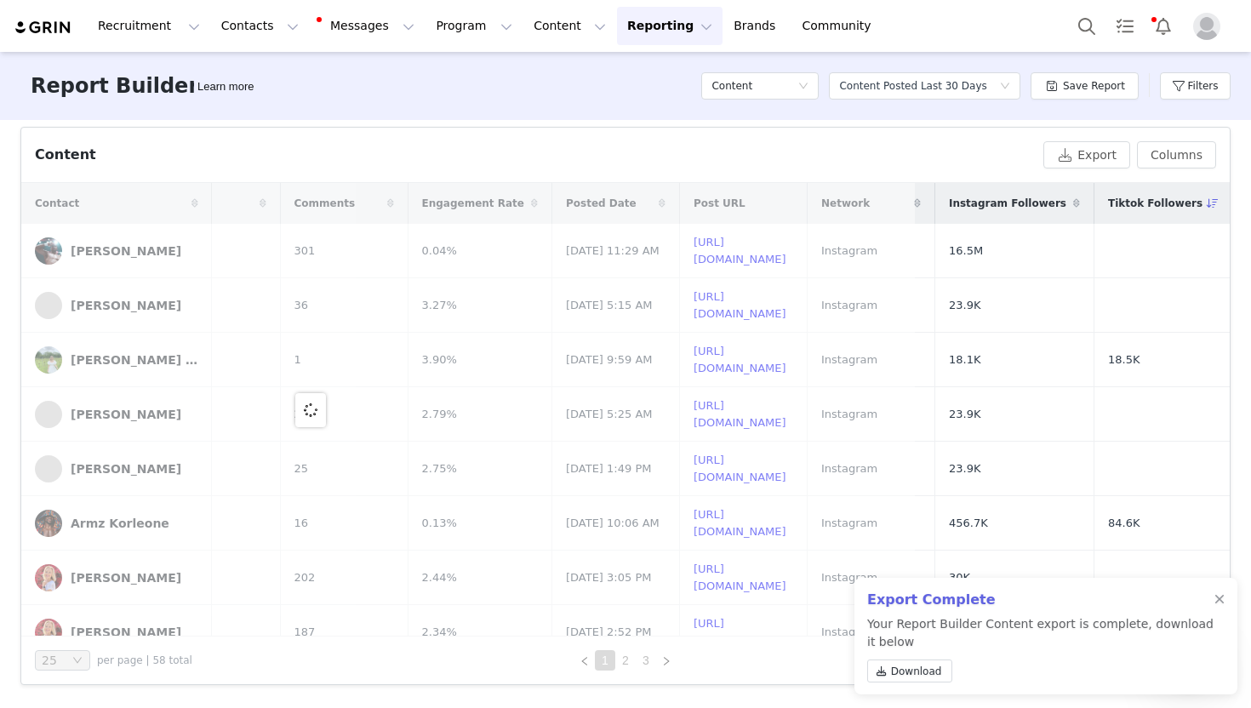
scroll to position [0, 0]
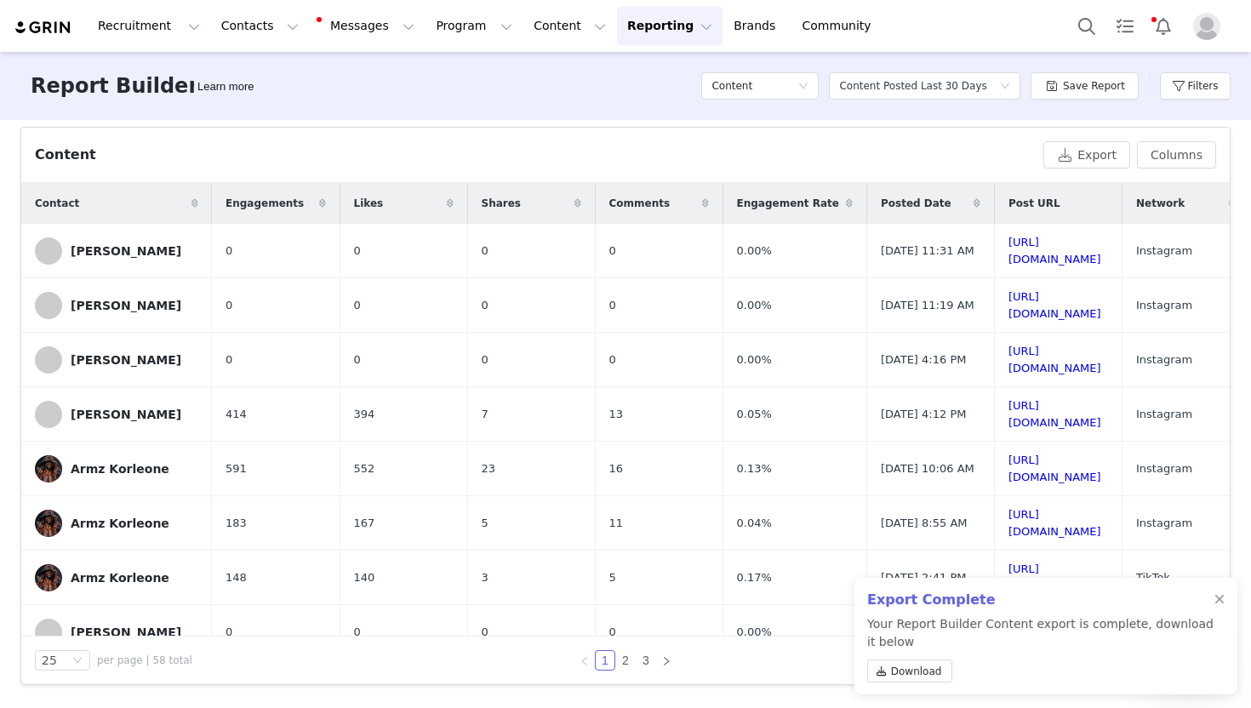
click at [379, 201] on div "Likes" at bounding box center [403, 203] width 127 height 41
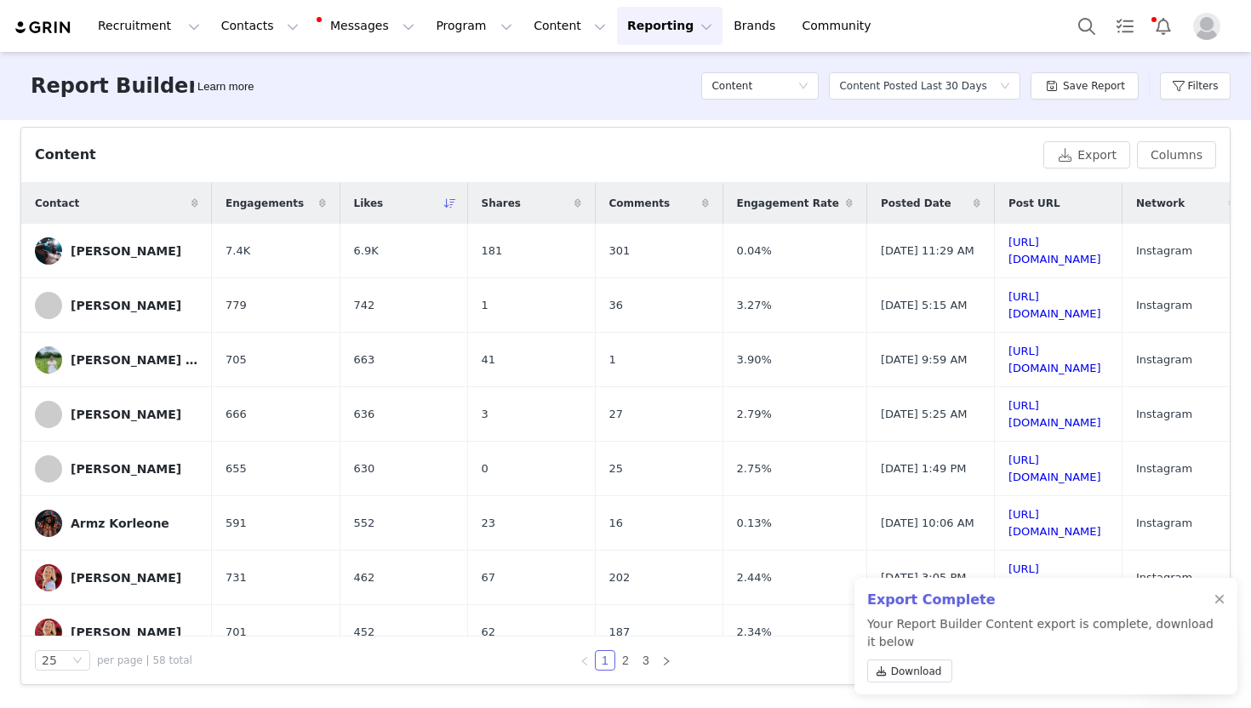
click at [1224, 595] on div "Export Complete Your Report Builder Content export is complete, download it bel…" at bounding box center [1045, 636] width 383 height 117
click at [1219, 595] on div at bounding box center [1219, 600] width 10 height 14
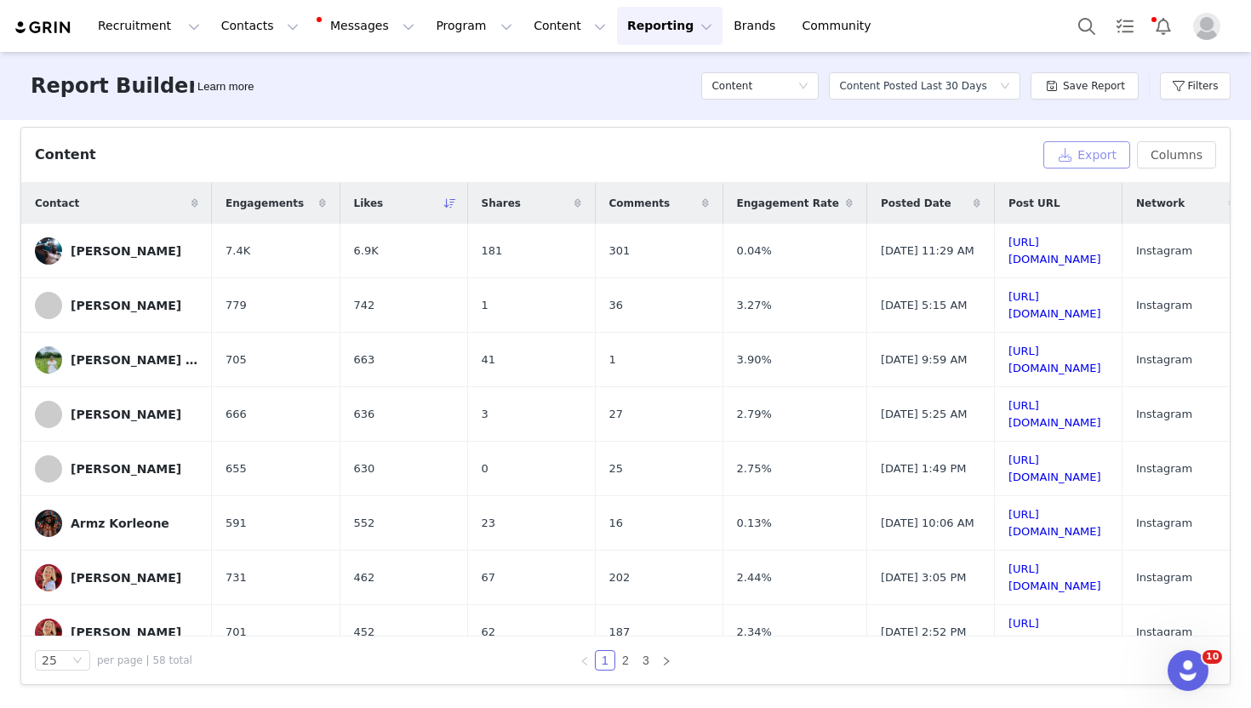
click at [1101, 157] on button "Export" at bounding box center [1086, 154] width 87 height 27
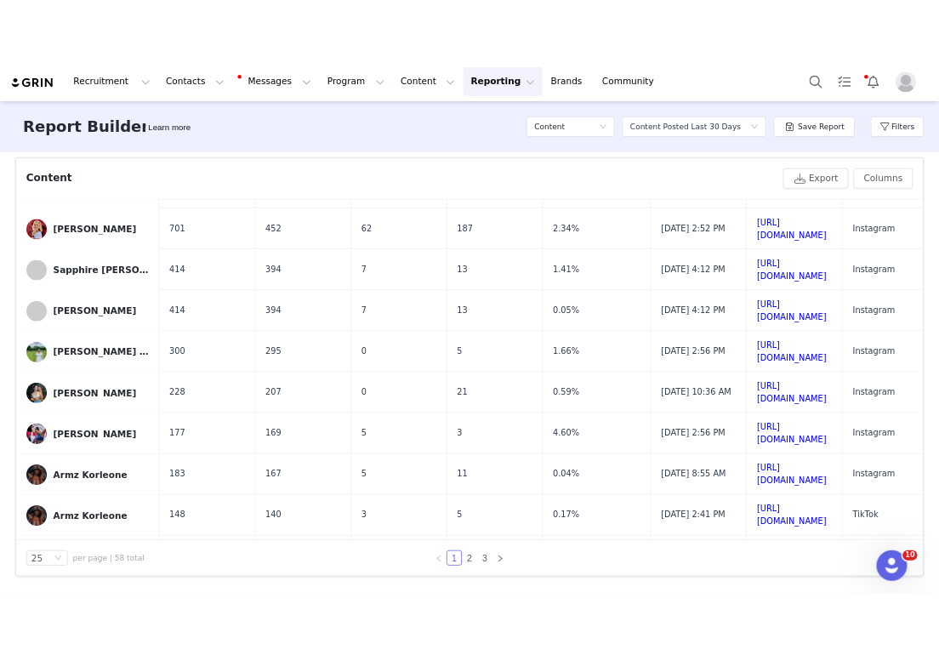
scroll to position [949, 0]
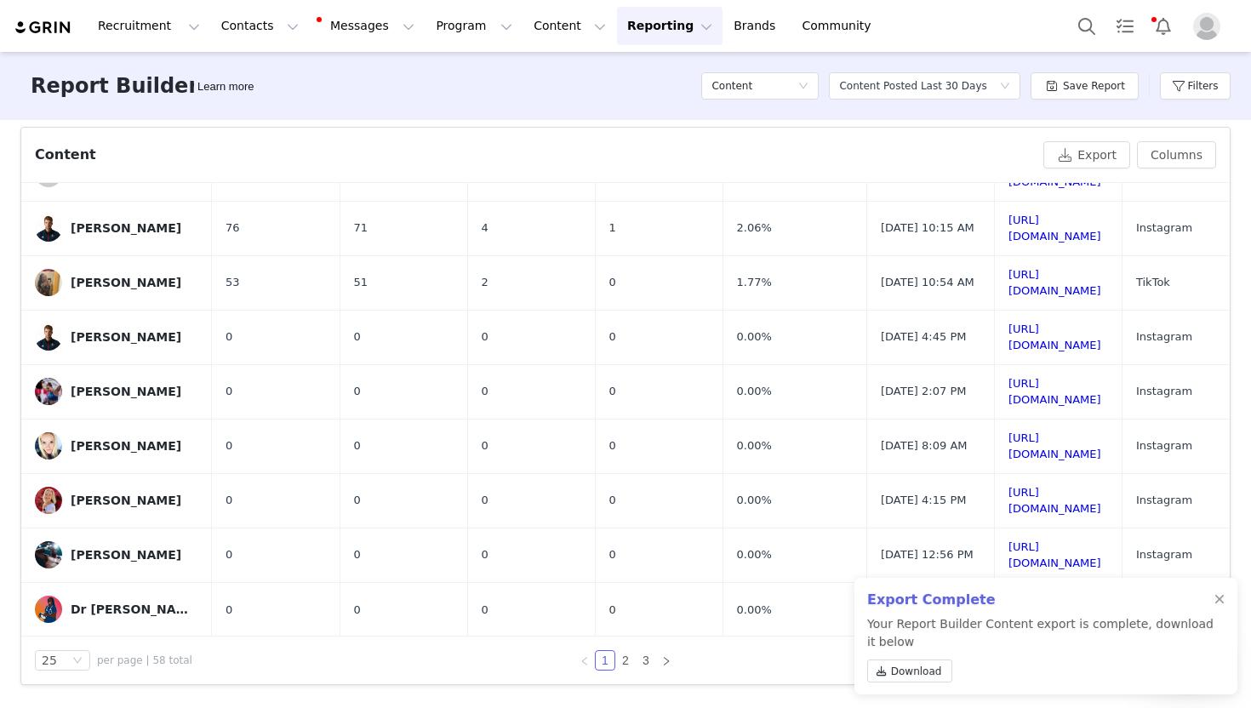
click at [902, 658] on p "Your Report Builder Content export is complete, download it below Download" at bounding box center [1040, 652] width 346 height 74
click at [902, 666] on span "Download" at bounding box center [916, 671] width 51 height 15
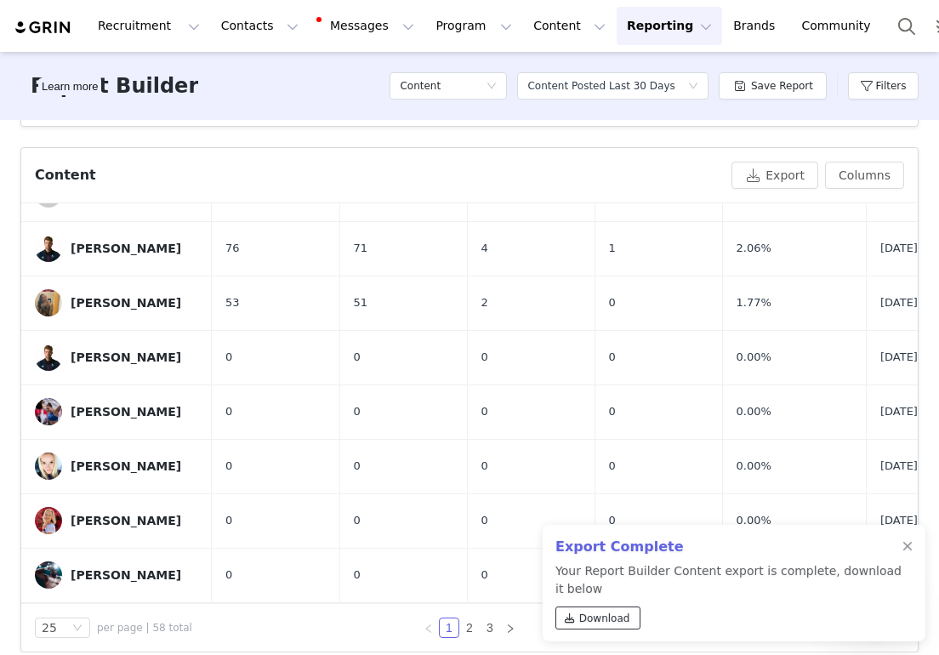
scroll to position [584, 0]
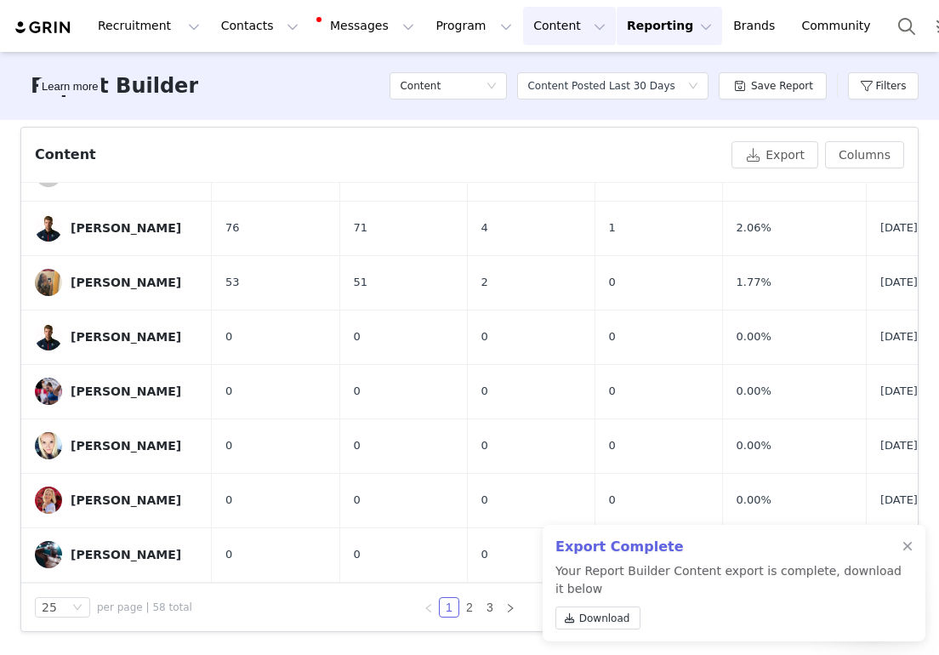
click at [523, 37] on button "Content Content" at bounding box center [569, 26] width 93 height 38
click at [500, 71] on div "Creator Content" at bounding box center [556, 75] width 114 height 18
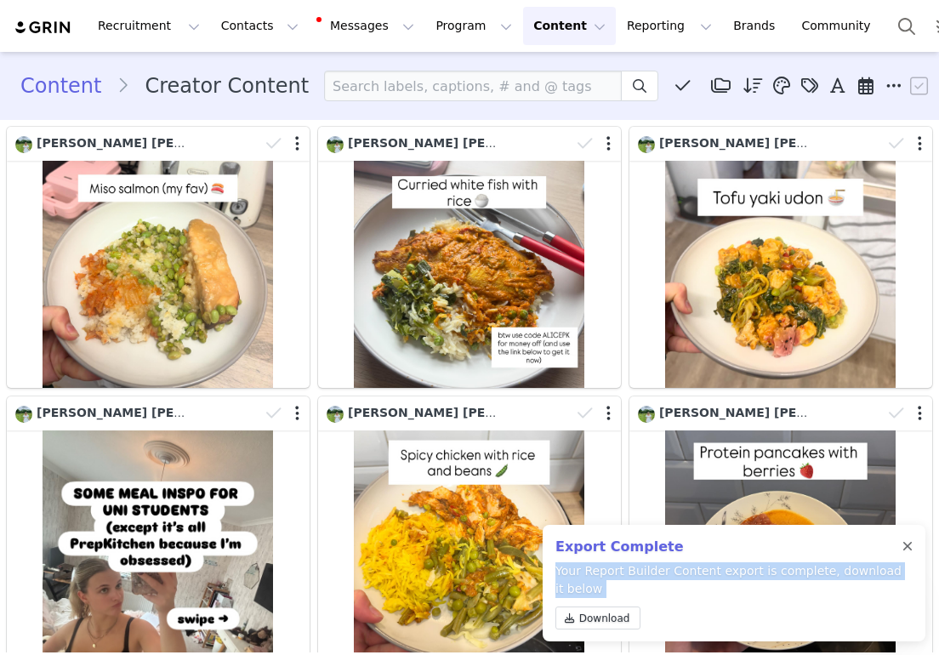
click at [902, 545] on div "Export Complete Your Report Builder Content export is complete, download it bel…" at bounding box center [734, 583] width 383 height 117
click at [906, 544] on div at bounding box center [908, 547] width 10 height 14
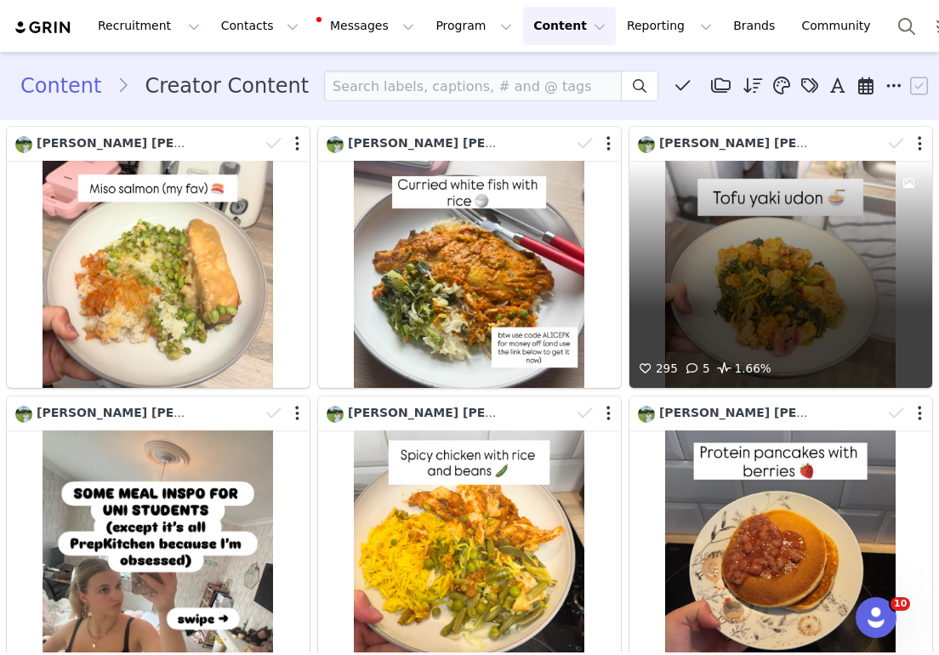
click at [803, 347] on div "295 5 1.66%" at bounding box center [781, 274] width 303 height 227
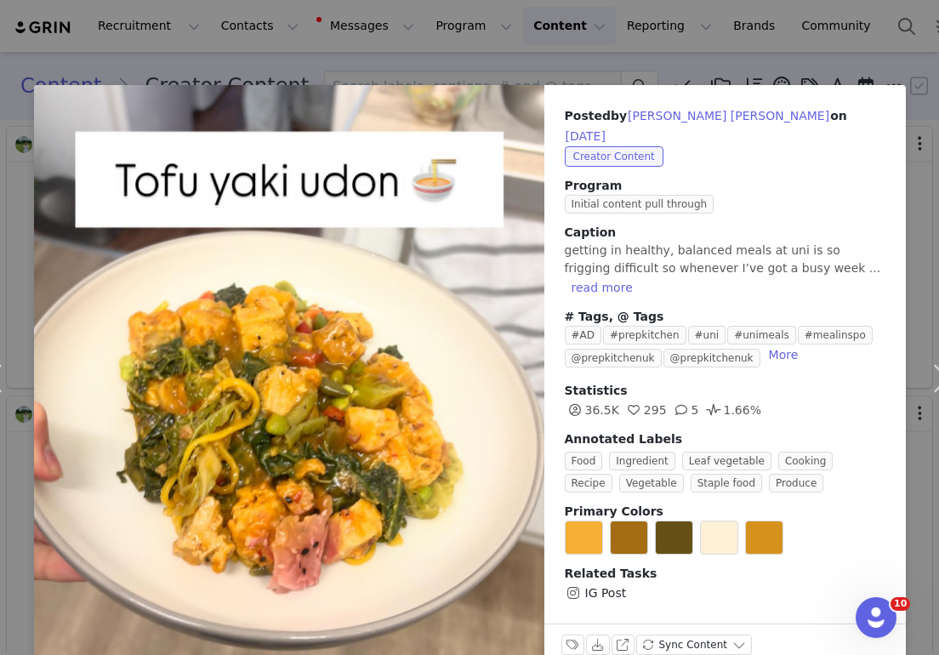
click at [621, 66] on div "Posted by [PERSON_NAME] [PERSON_NAME] on [DATE] Creator Content Program Initial…" at bounding box center [469, 327] width 939 height 655
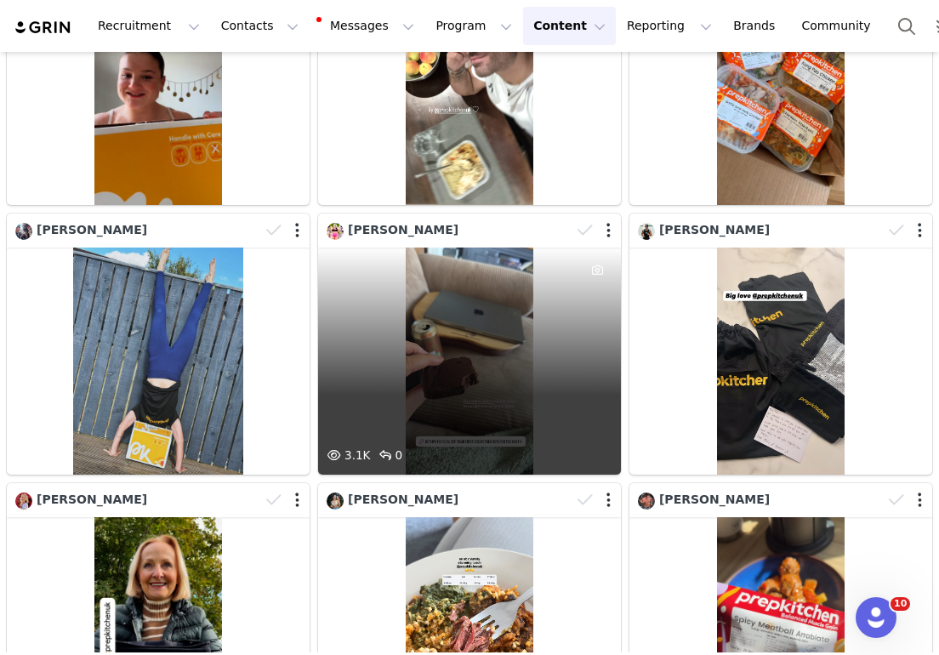
scroll to position [688, 0]
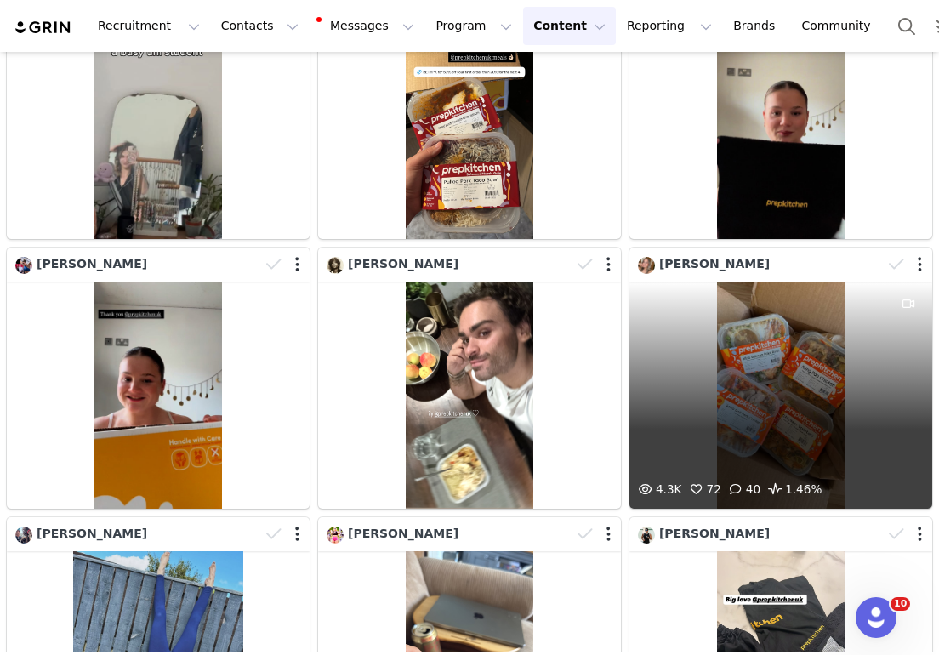
click at [768, 328] on div "4.3K 72 40 1.46%" at bounding box center [781, 395] width 303 height 227
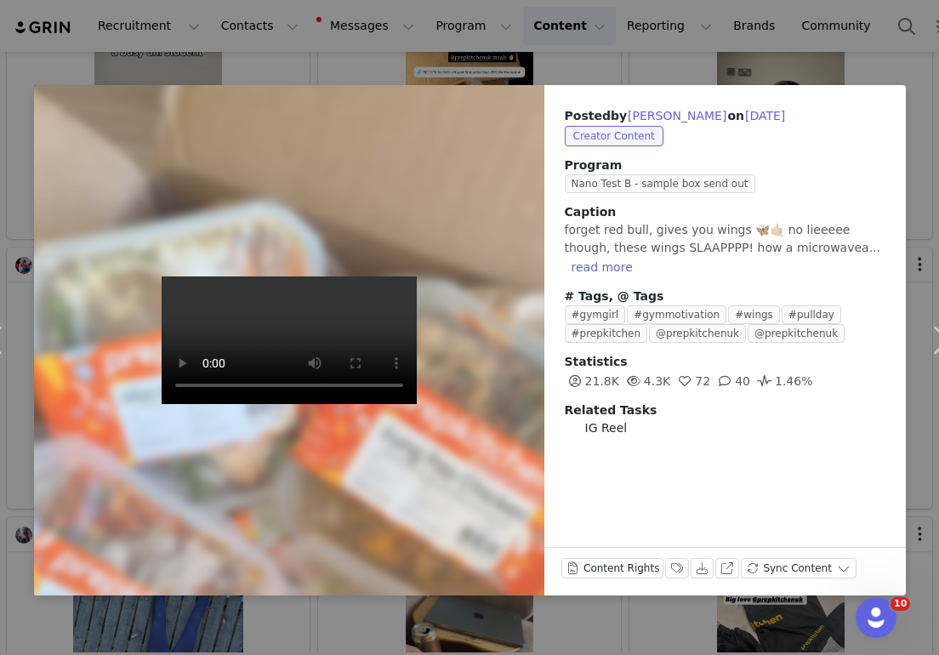
click at [525, 69] on div "Posted by [PERSON_NAME] on [DATE] Creator Content Program Nano Test B - sample …" at bounding box center [469, 327] width 939 height 655
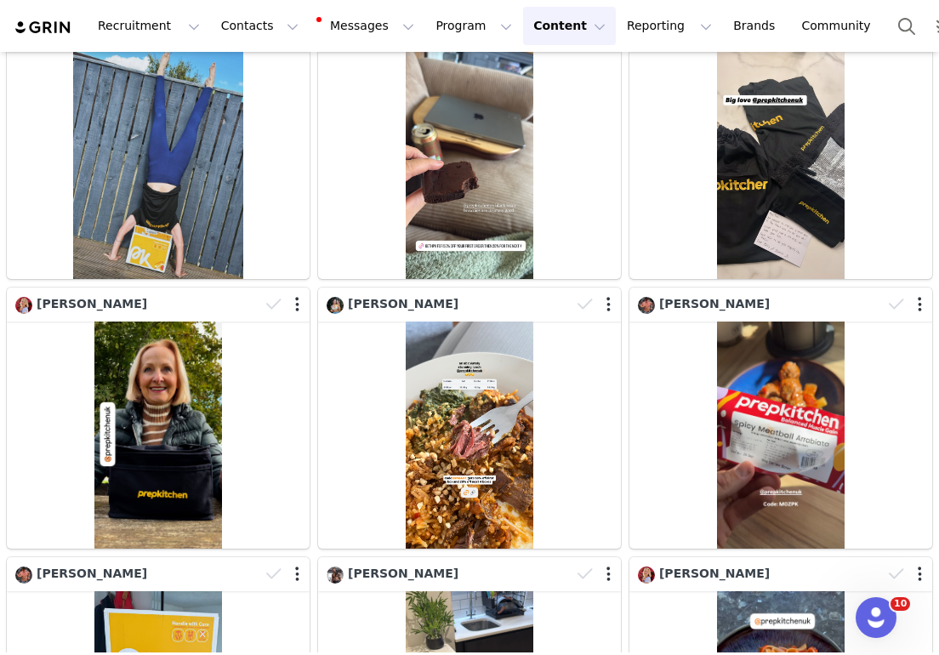
scroll to position [1511, 0]
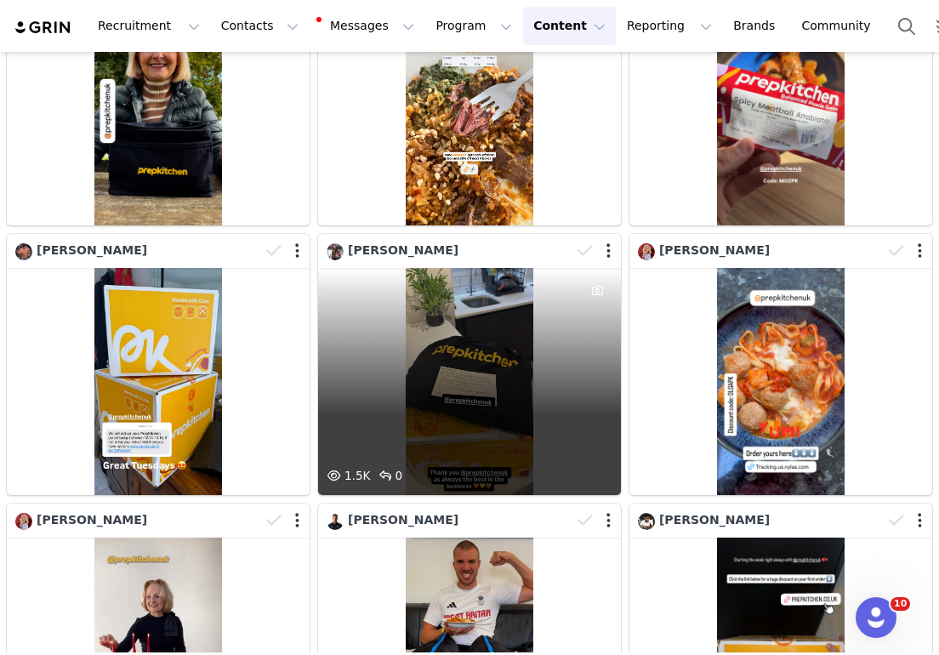
click at [489, 401] on div "1.5K 0" at bounding box center [469, 381] width 303 height 227
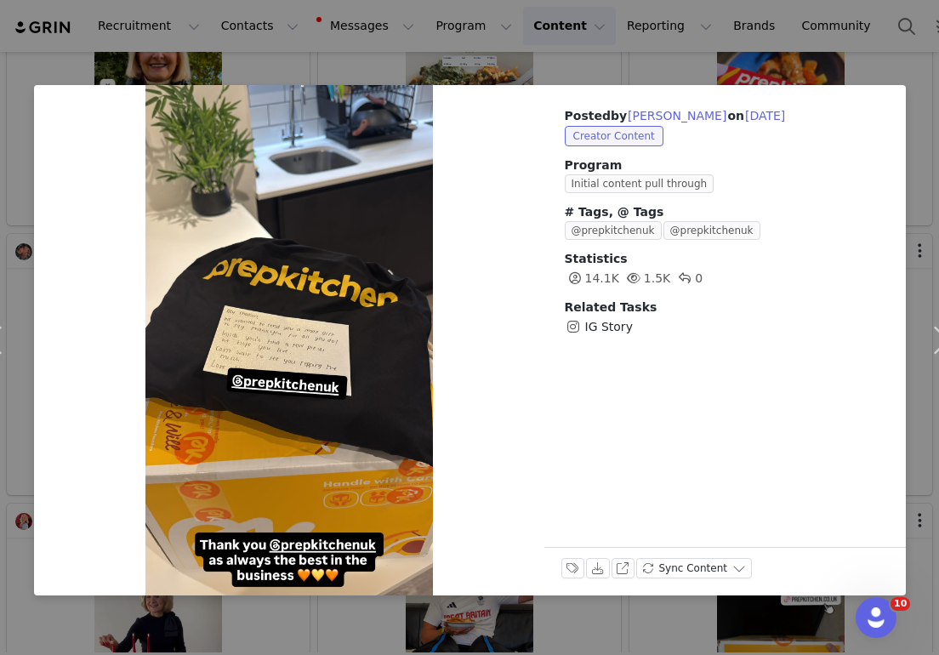
click at [478, 57] on div "Posted by [PERSON_NAME] on [DATE] Creator Content Program Initial content pull …" at bounding box center [469, 327] width 939 height 655
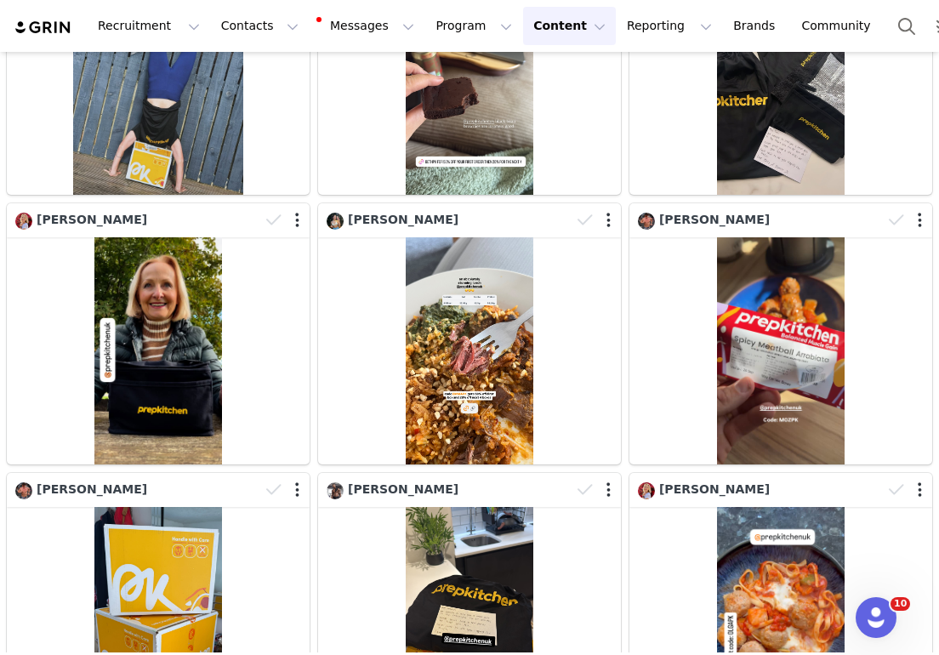
scroll to position [595, 0]
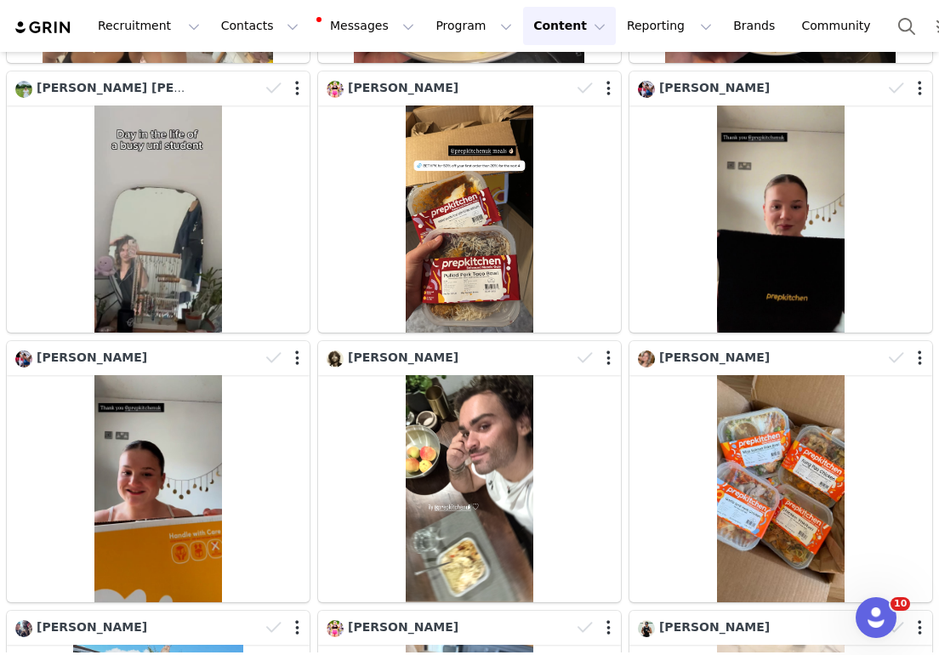
click at [237, 3] on div "Recruitment Recruitment Creator Search Curated Lists Landing Pages Web Extensio…" at bounding box center [469, 26] width 939 height 52
click at [239, 21] on button "Contacts Contacts" at bounding box center [260, 26] width 98 height 38
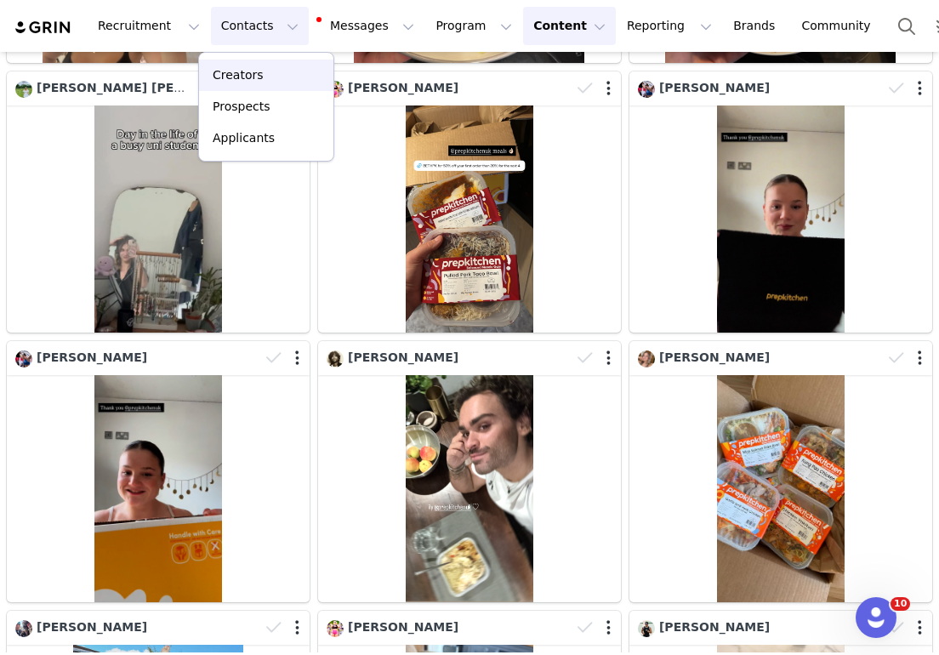
click at [260, 66] on link "Creators" at bounding box center [266, 75] width 134 height 31
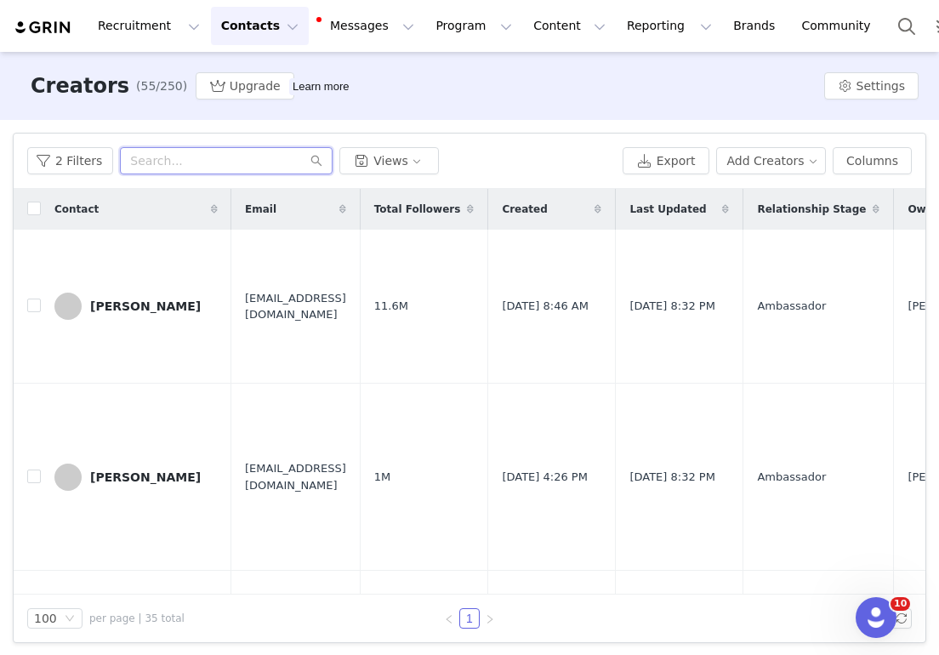
click at [203, 164] on input "text" at bounding box center [226, 160] width 213 height 27
type input "armz"
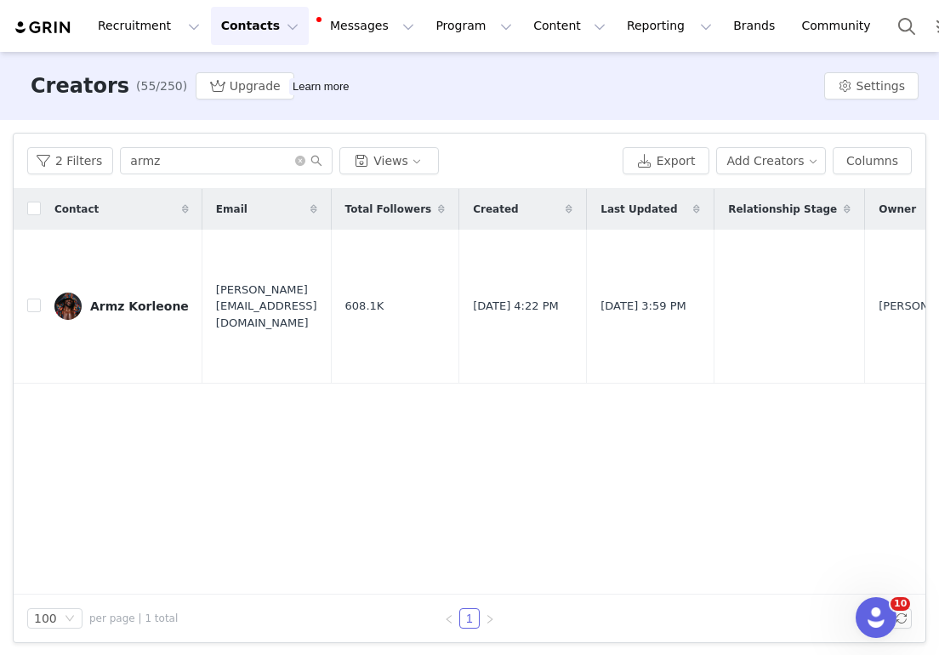
click at [123, 300] on div "Armz Korleone" at bounding box center [139, 307] width 99 height 14
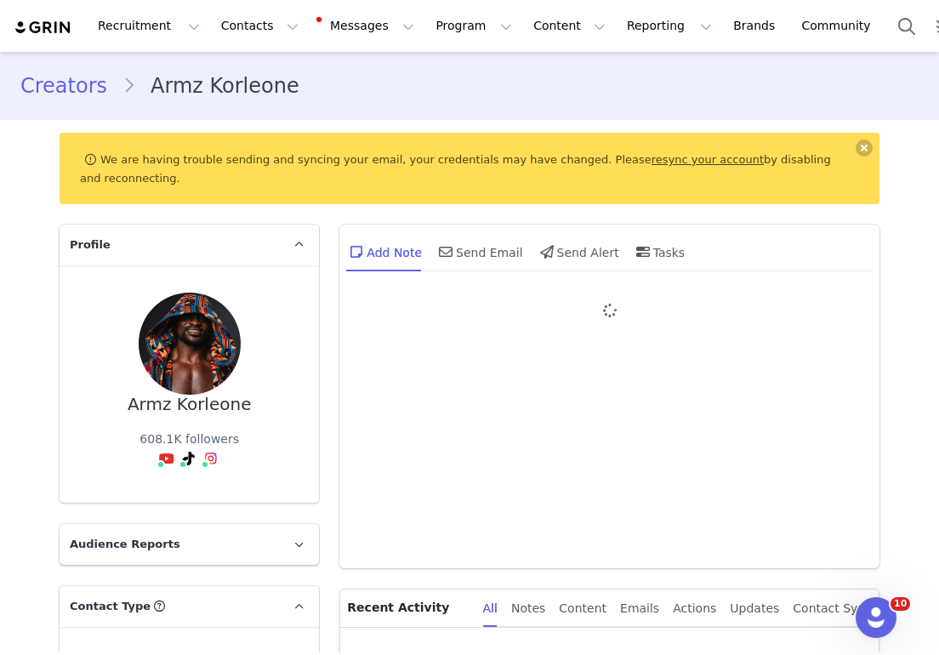
type input "+1 ([GEOGRAPHIC_DATA])"
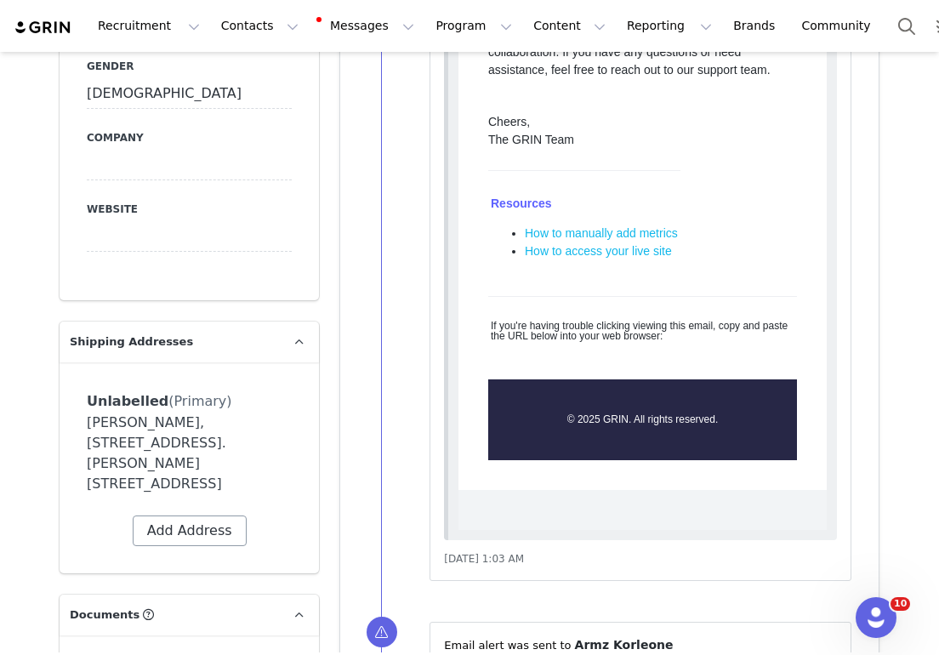
scroll to position [1537, 0]
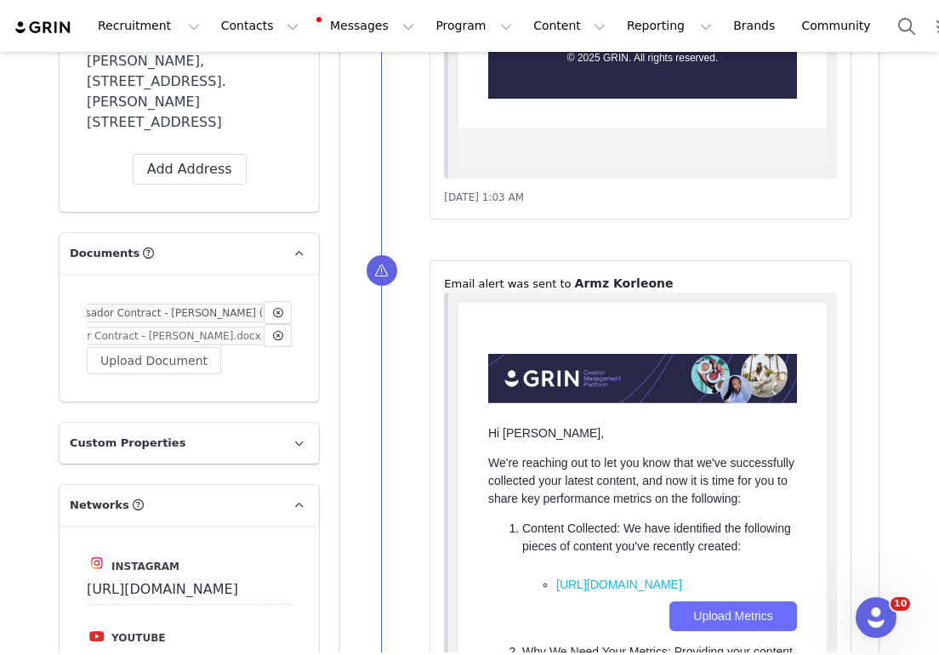
click at [203, 328] on link "Ambassador Contract - [PERSON_NAME].docx (5) (1).pdf" at bounding box center [172, 336] width 302 height 17
